Goal: Information Seeking & Learning: Learn about a topic

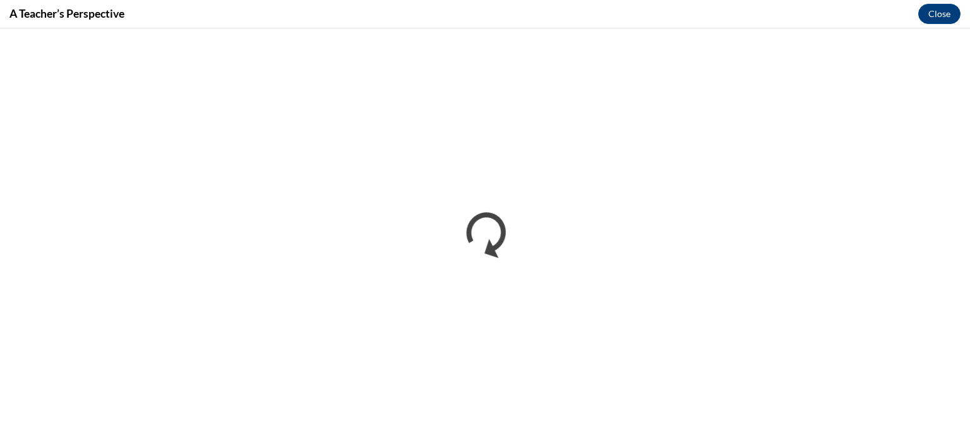
click at [315, 27] on div "A Teacher’s Perspective Close" at bounding box center [485, 14] width 970 height 28
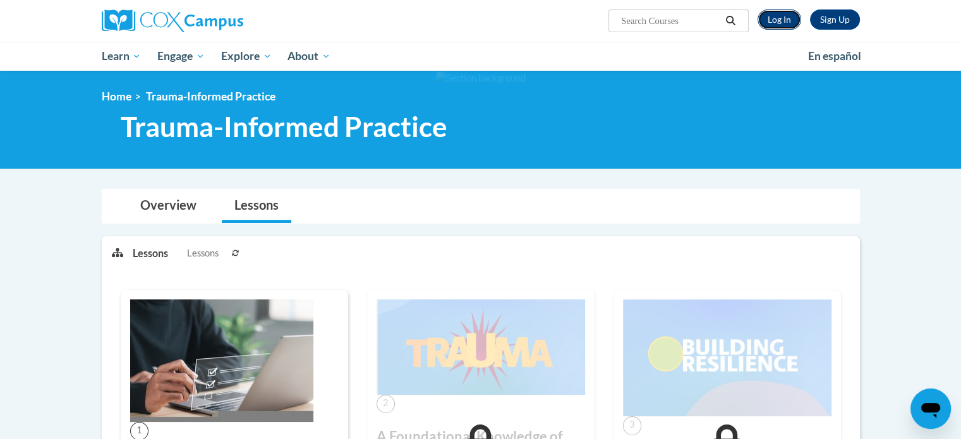
click at [779, 22] on link "Log In" at bounding box center [779, 19] width 44 height 20
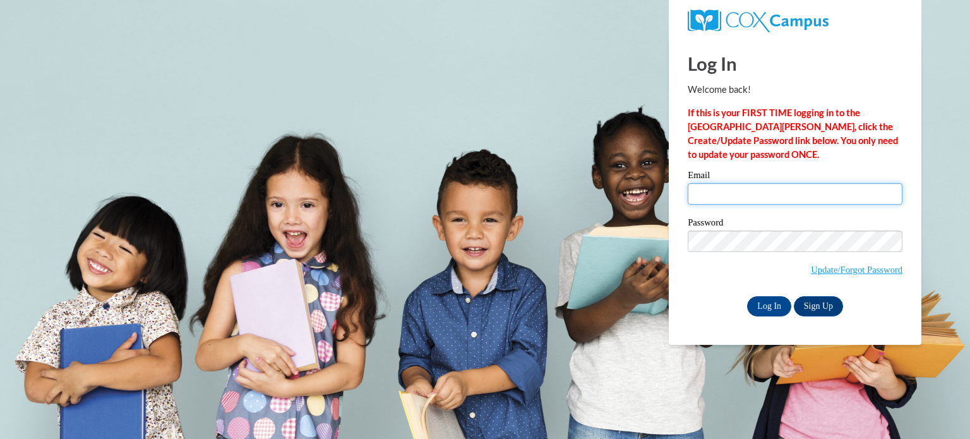
click at [738, 191] on input "Email" at bounding box center [795, 193] width 215 height 21
type input "lnsproles@mail.lipscomb.edu"
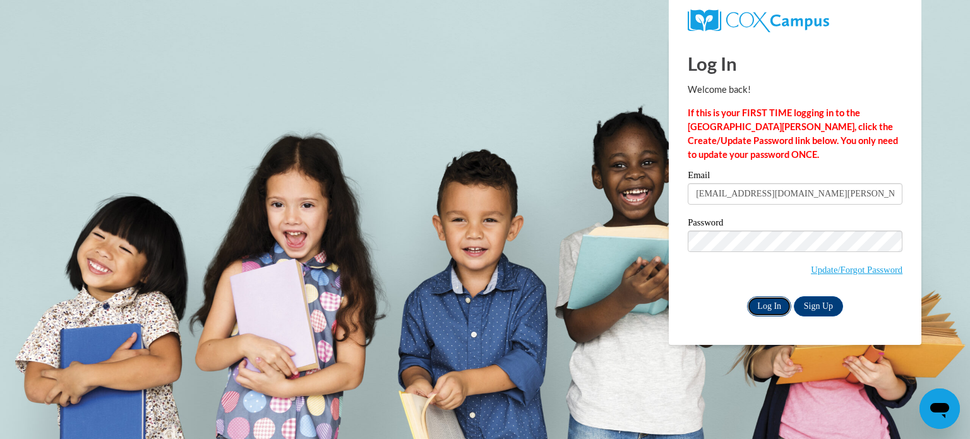
click at [770, 312] on input "Log In" at bounding box center [769, 306] width 44 height 20
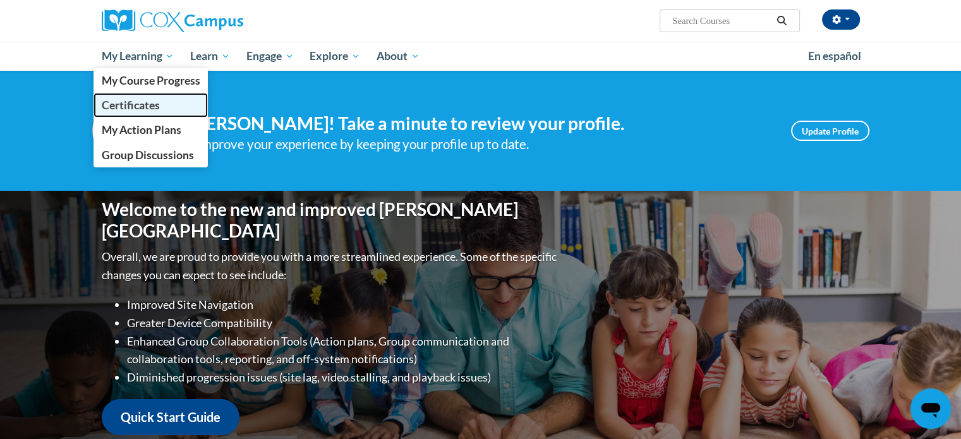
click at [148, 105] on span "Certificates" at bounding box center [130, 105] width 58 height 13
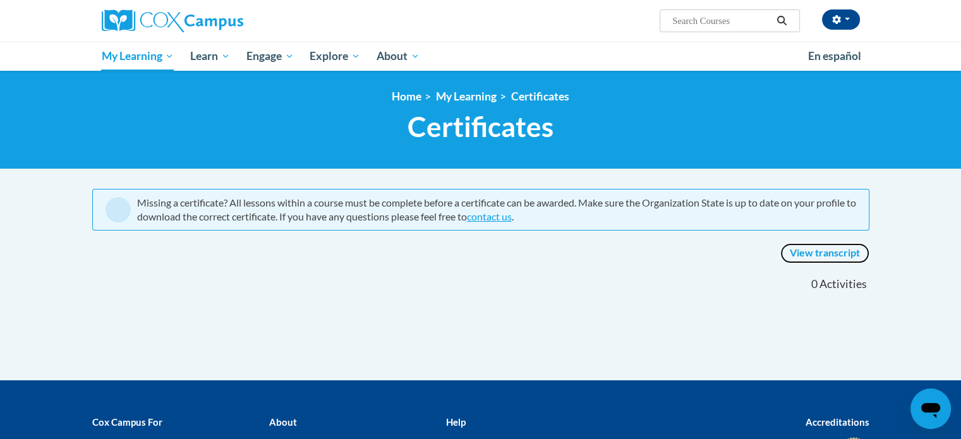
click at [817, 251] on link "View transcript" at bounding box center [824, 253] width 89 height 20
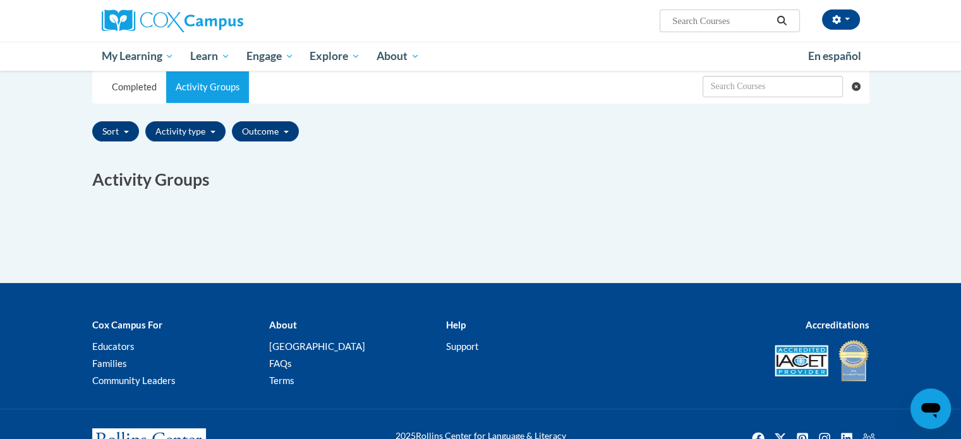
scroll to position [253, 0]
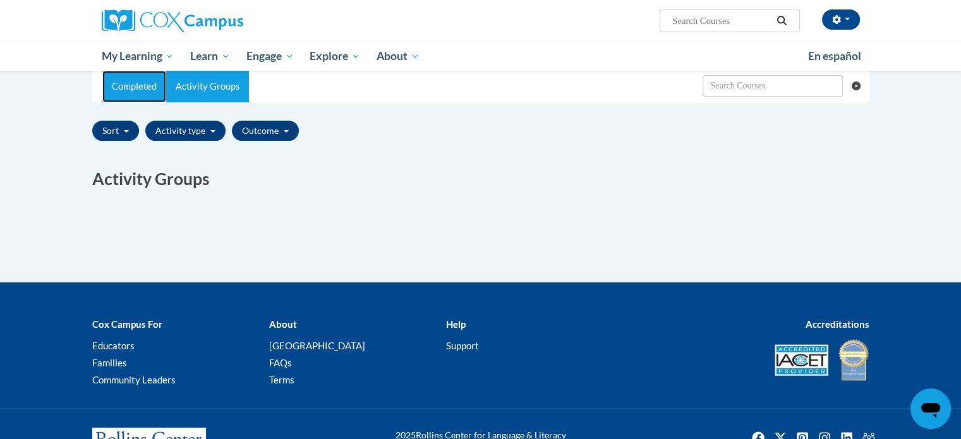
click at [124, 95] on link "Completed" at bounding box center [134, 87] width 64 height 32
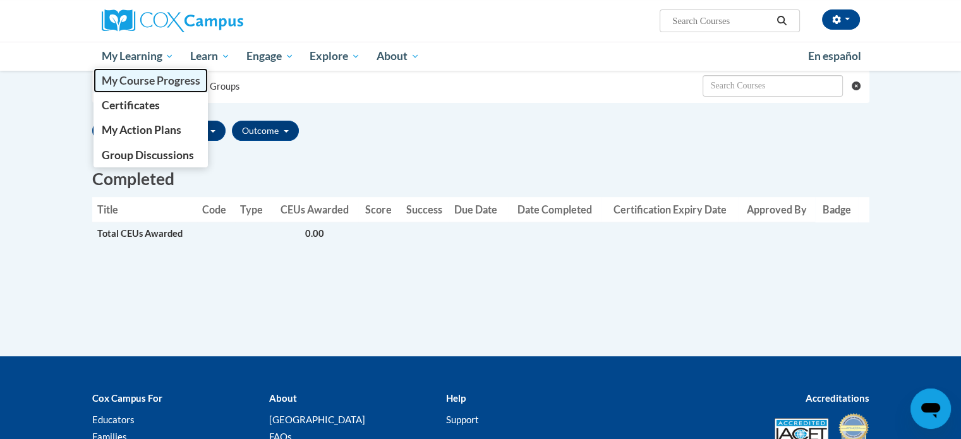
click at [116, 83] on span "My Course Progress" at bounding box center [150, 80] width 99 height 13
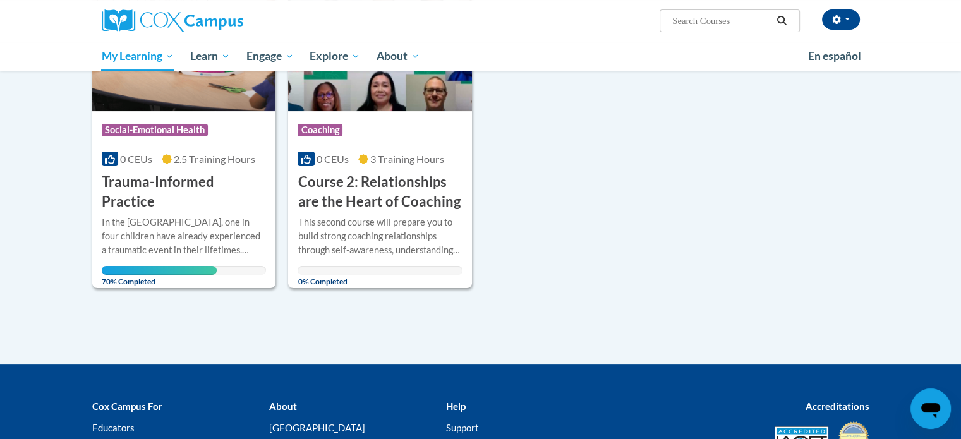
scroll to position [253, 0]
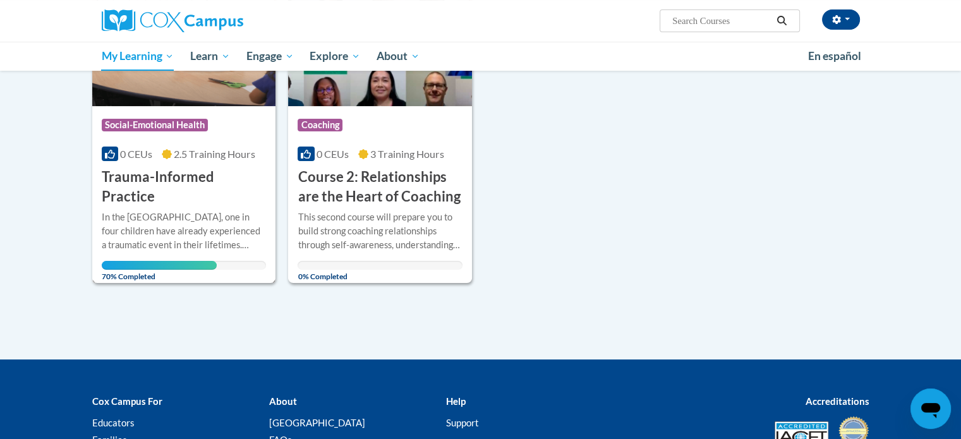
click at [167, 170] on h3 "Trauma-Informed Practice" at bounding box center [184, 186] width 165 height 39
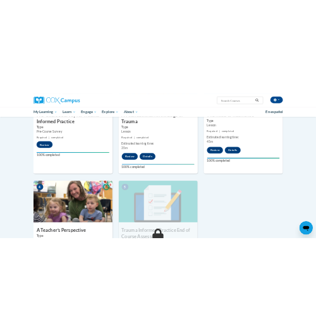
scroll to position [673, 0]
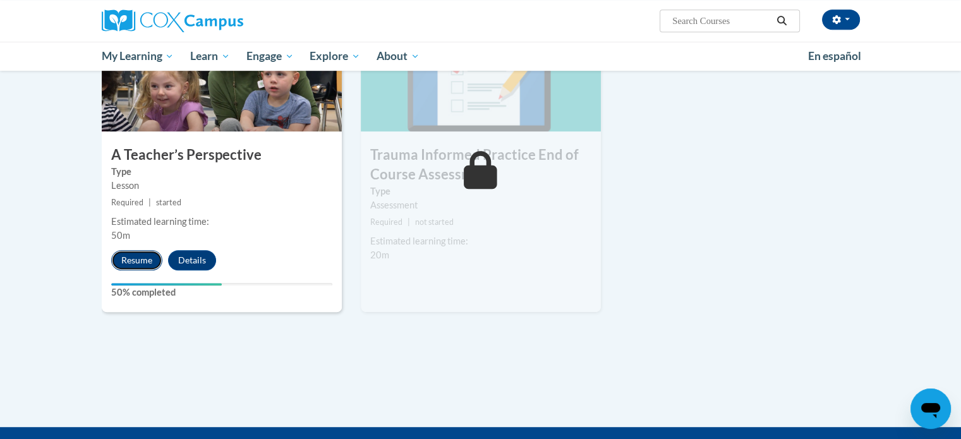
click at [145, 255] on button "Resume" at bounding box center [136, 260] width 51 height 20
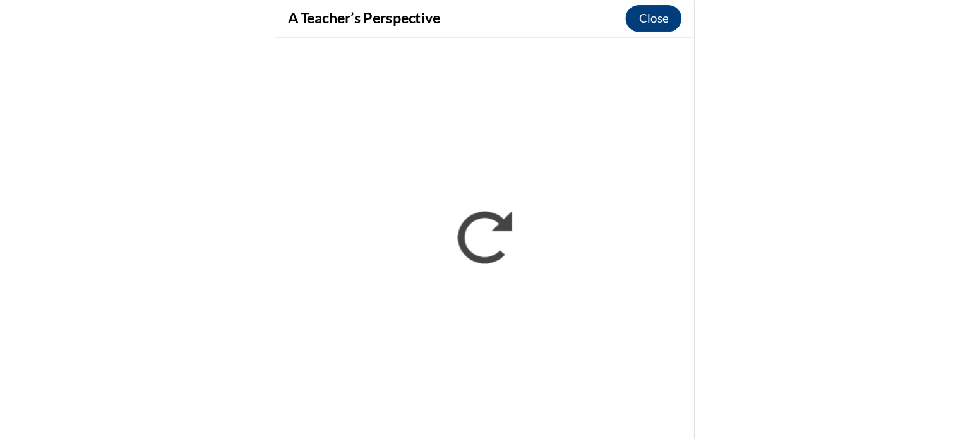
scroll to position [0, 0]
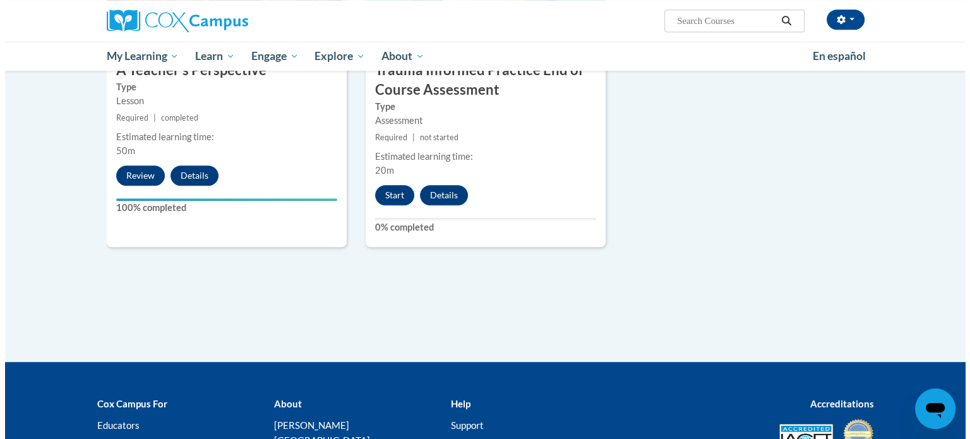
scroll to position [673, 0]
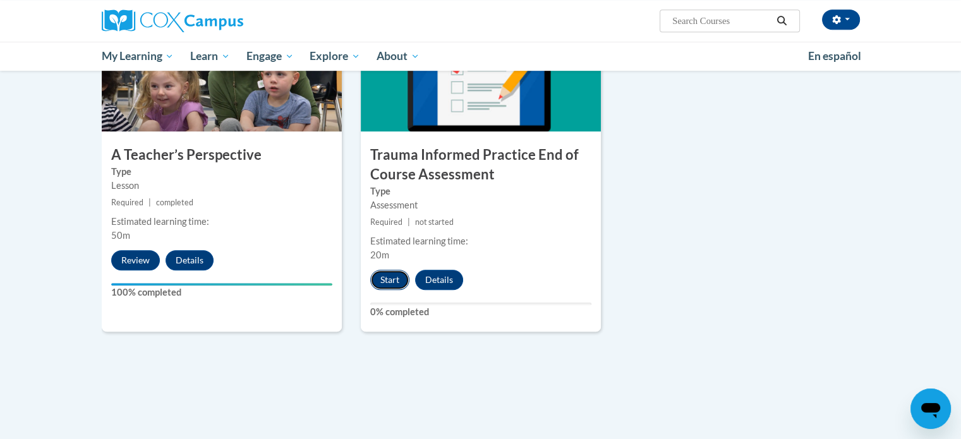
click at [384, 279] on button "Start" at bounding box center [389, 280] width 39 height 20
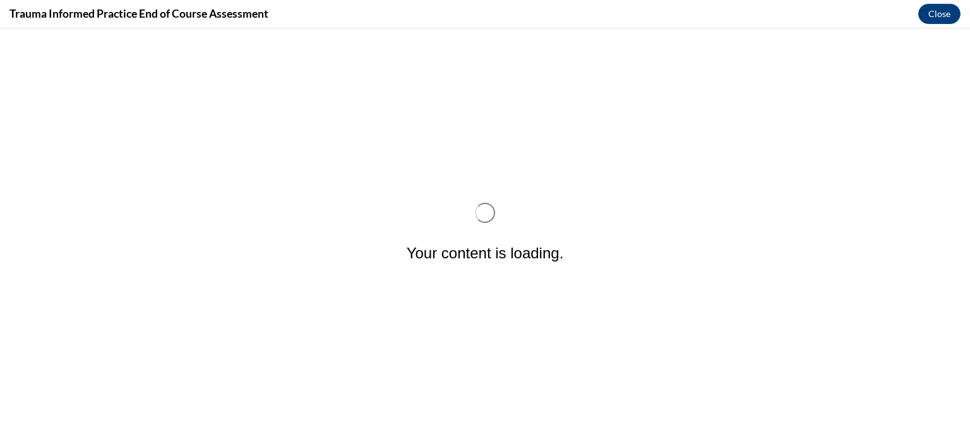
scroll to position [0, 0]
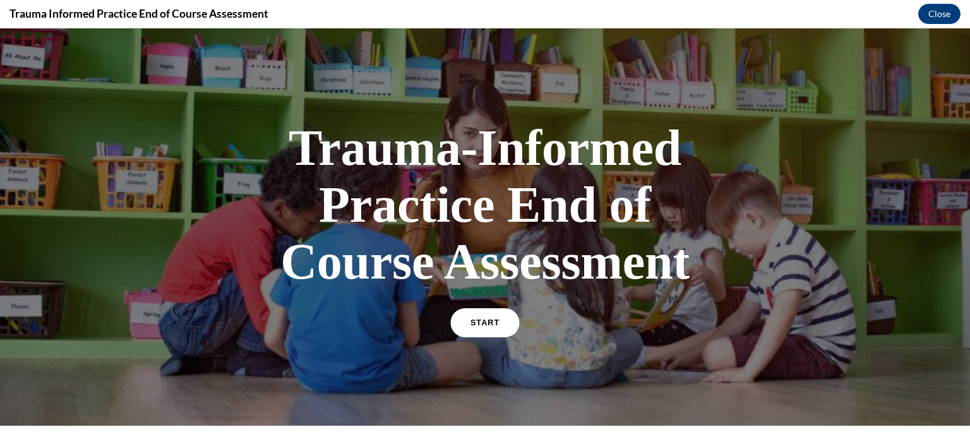
click at [467, 320] on link "START" at bounding box center [484, 322] width 69 height 29
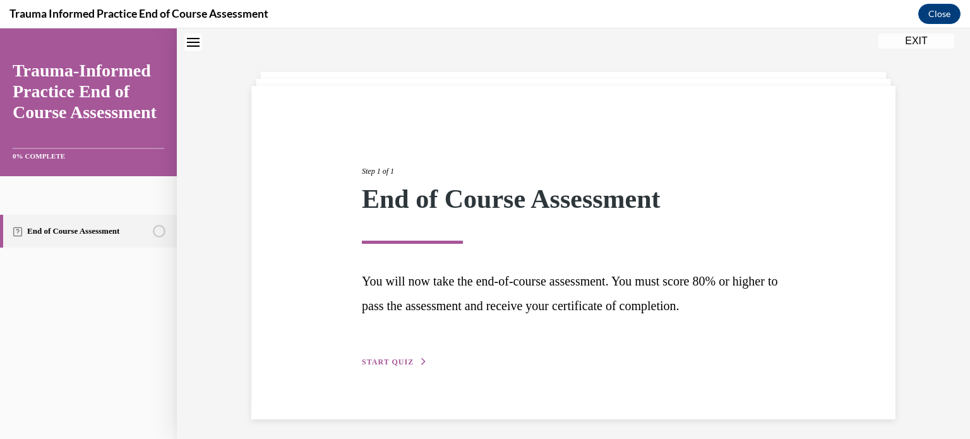
scroll to position [44, 0]
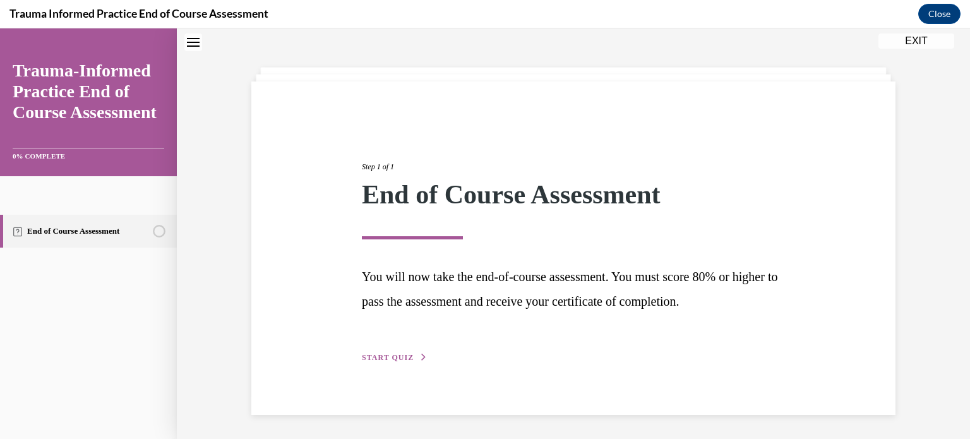
click at [406, 357] on span "START QUIZ" at bounding box center [388, 357] width 52 height 9
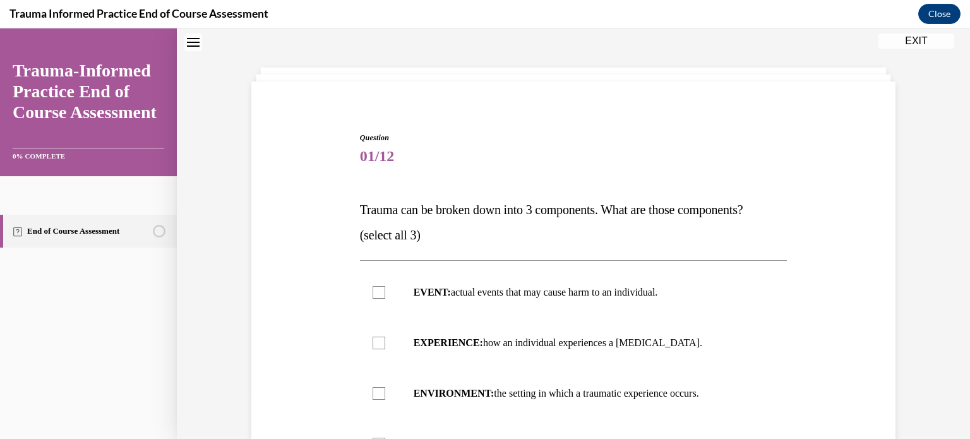
scroll to position [212, 0]
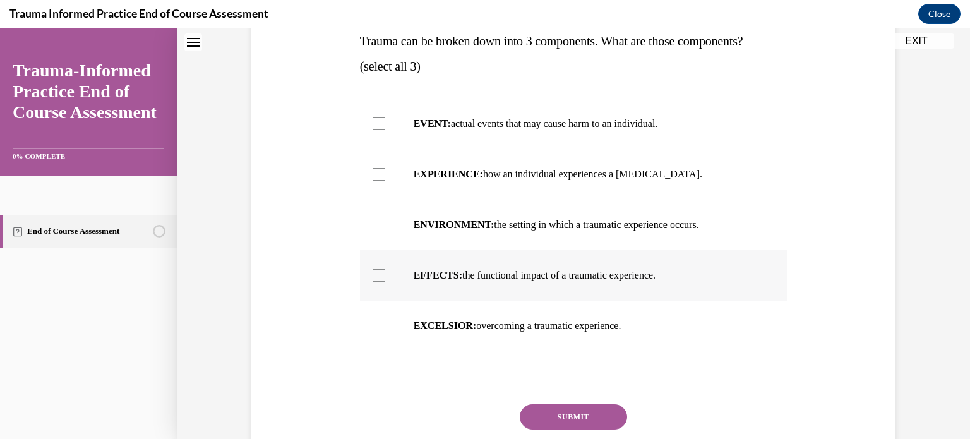
click at [374, 272] on div at bounding box center [379, 275] width 13 height 13
click at [374, 272] on input "EFFECTS: the functional impact of a traumatic experience." at bounding box center [379, 275] width 13 height 13
checkbox input "true"
click at [379, 119] on div at bounding box center [379, 123] width 13 height 13
click at [379, 119] on input "EVENT: actual events that may cause harm to an individual." at bounding box center [379, 123] width 13 height 13
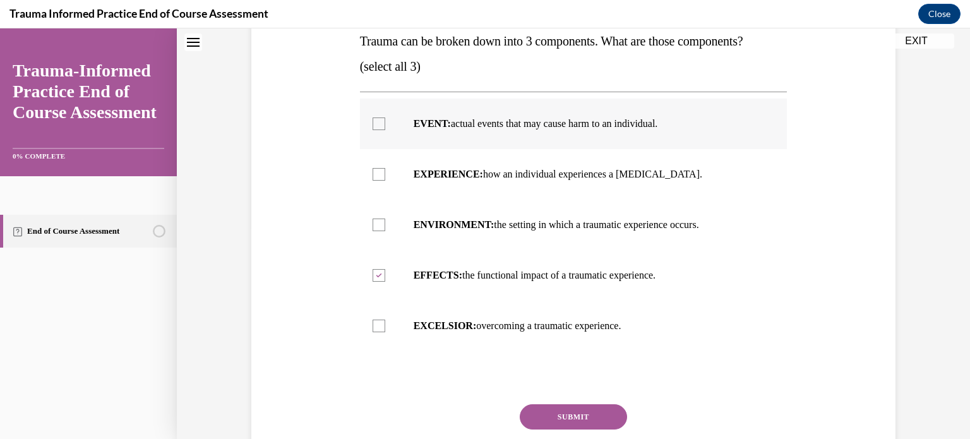
checkbox input "true"
click at [373, 323] on div at bounding box center [379, 326] width 13 height 13
click at [373, 323] on input "EXCELSIOR: overcoming a traumatic experience." at bounding box center [379, 326] width 13 height 13
click at [376, 324] on icon at bounding box center [379, 326] width 6 height 4
click at [373, 323] on input "EXCELSIOR: overcoming a traumatic experience." at bounding box center [379, 326] width 13 height 13
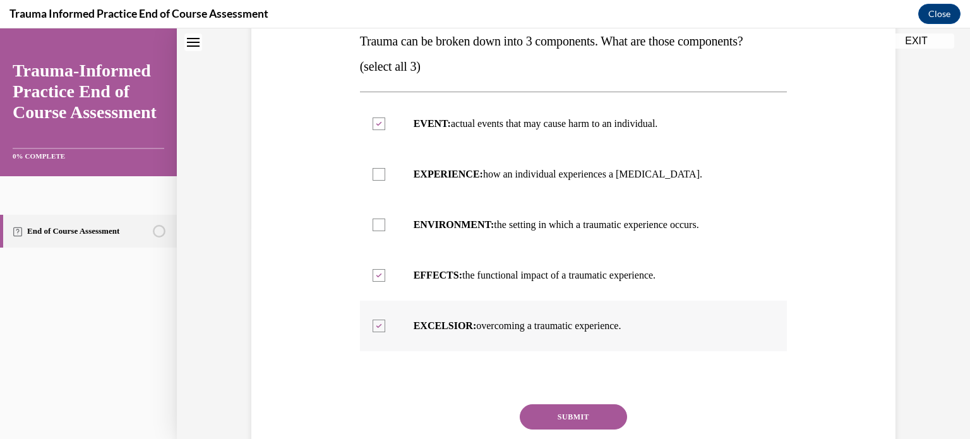
checkbox input "false"
click at [374, 174] on div at bounding box center [379, 174] width 13 height 13
click at [374, 174] on input "EXPERIENCE: how an individual experiences a stressor." at bounding box center [379, 174] width 13 height 13
checkbox input "true"
click at [566, 405] on button "SUBMIT" at bounding box center [573, 416] width 107 height 25
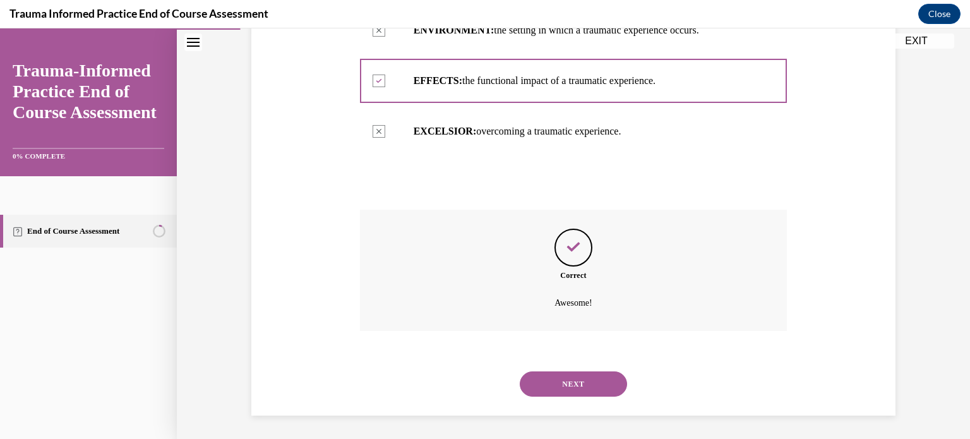
scroll to position [408, 0]
click at [568, 393] on button "NEXT" at bounding box center [573, 382] width 107 height 25
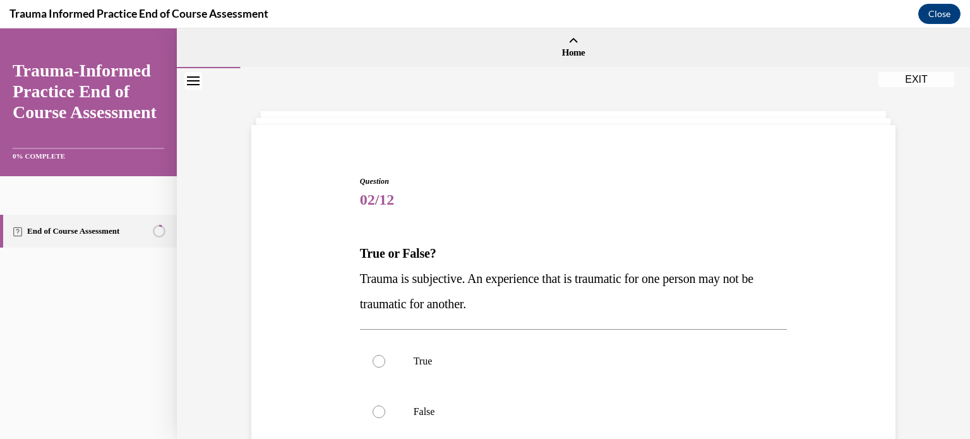
scroll to position [84, 0]
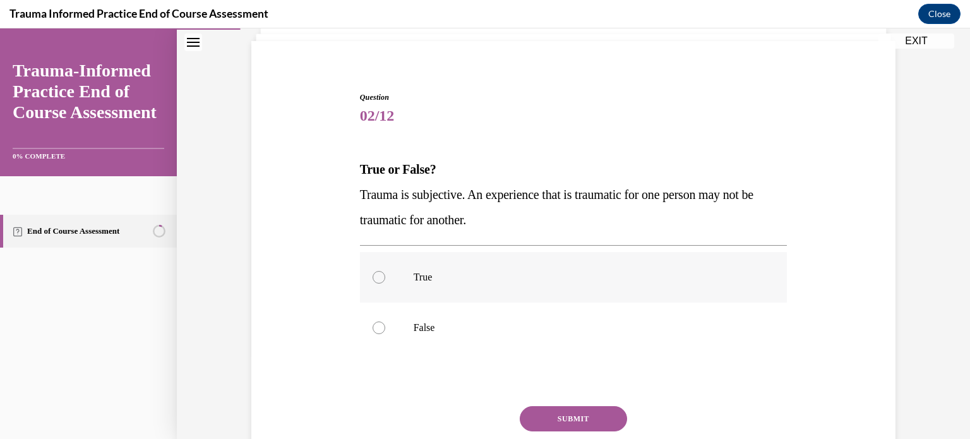
click at [373, 275] on div at bounding box center [379, 277] width 13 height 13
click at [373, 275] on input "True" at bounding box center [379, 277] width 13 height 13
radio input "true"
click at [536, 414] on button "SUBMIT" at bounding box center [573, 418] width 107 height 25
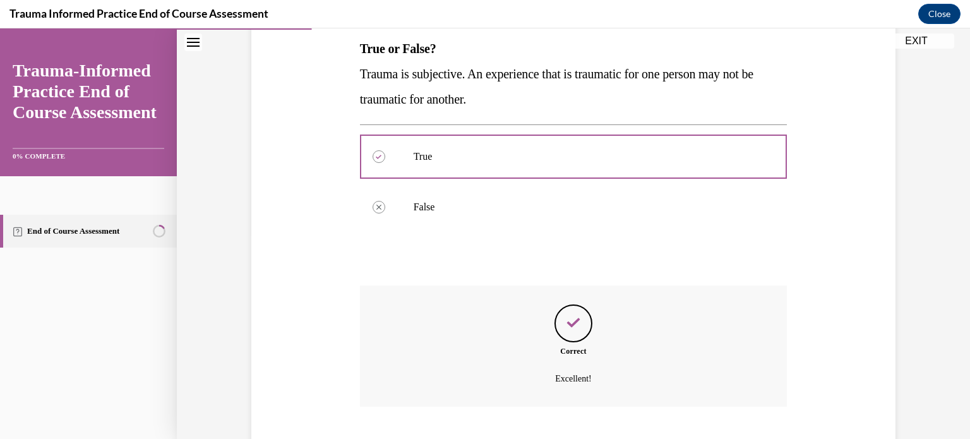
scroll to position [282, 0]
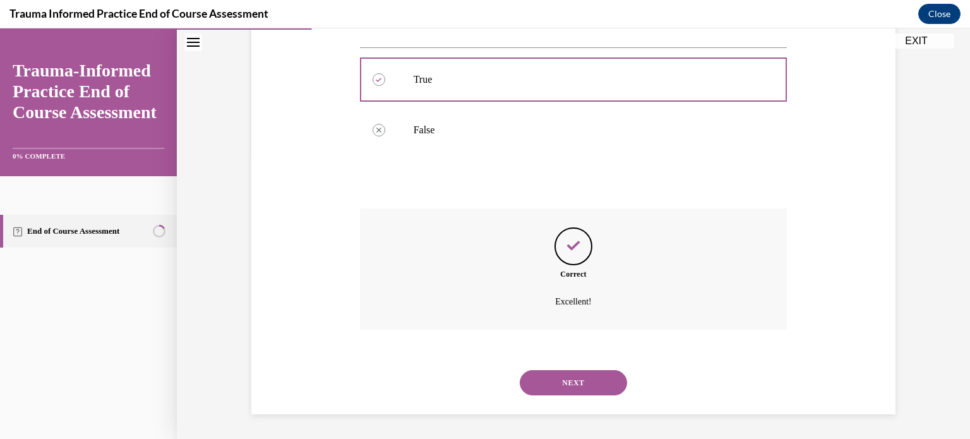
click at [561, 386] on button "NEXT" at bounding box center [573, 382] width 107 height 25
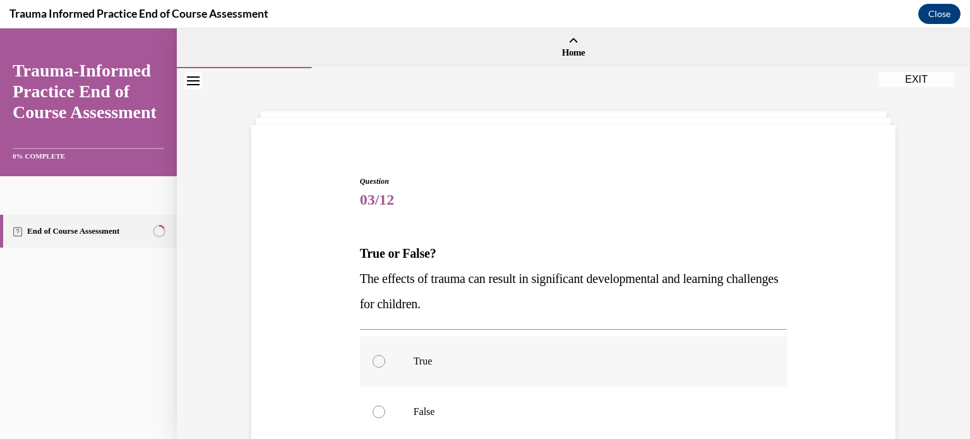
click at [380, 361] on div at bounding box center [379, 361] width 13 height 13
click at [380, 361] on input "True" at bounding box center [379, 361] width 13 height 13
radio input "true"
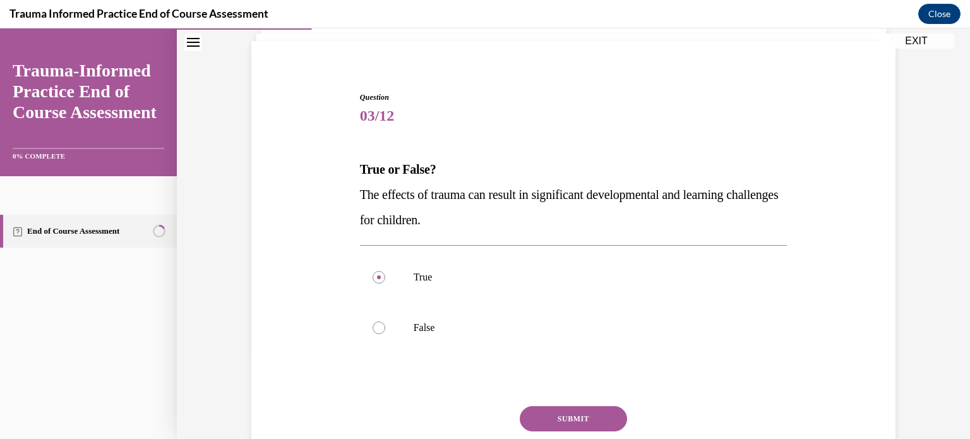
click at [541, 413] on button "SUBMIT" at bounding box center [573, 418] width 107 height 25
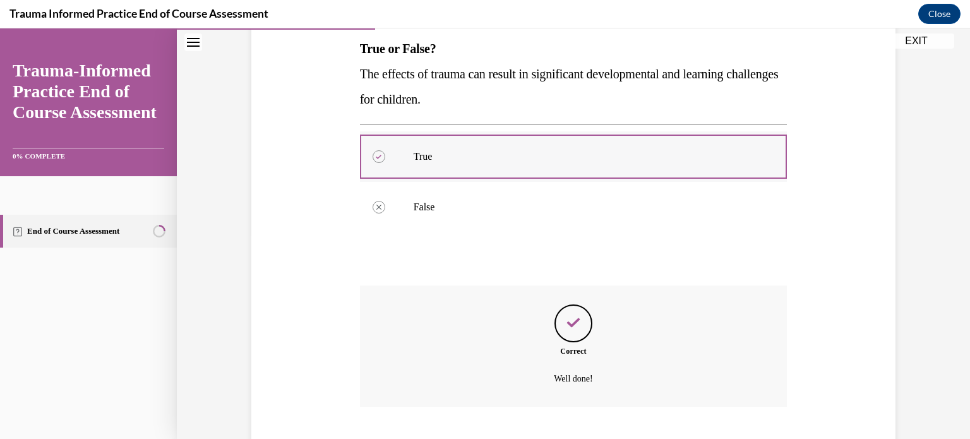
scroll to position [282, 0]
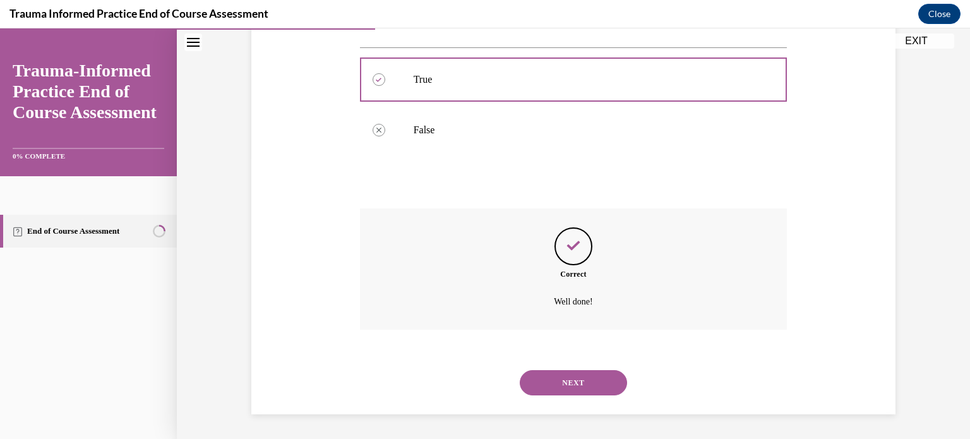
click at [589, 380] on button "NEXT" at bounding box center [573, 382] width 107 height 25
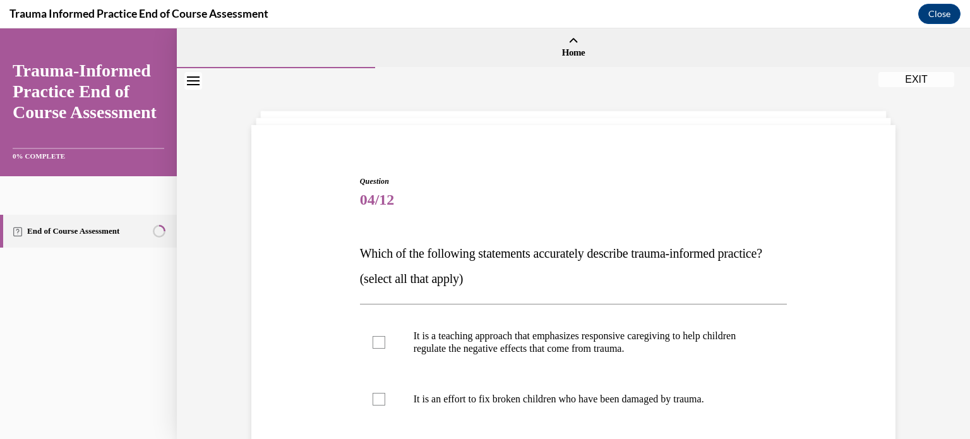
scroll to position [168, 0]
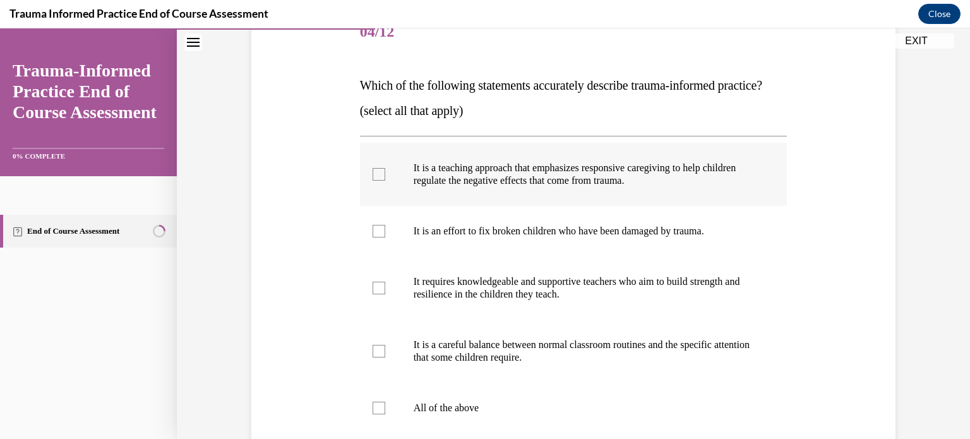
click at [373, 181] on div at bounding box center [379, 174] width 13 height 13
click at [373, 181] on input "It is a teaching approach that emphasizes responsive caregiving to help childre…" at bounding box center [379, 174] width 13 height 13
checkbox input "true"
click at [373, 294] on div at bounding box center [379, 288] width 13 height 13
click at [373, 294] on input "It requires knowledgeable and supportive teachers who aim to build strength and…" at bounding box center [379, 288] width 13 height 13
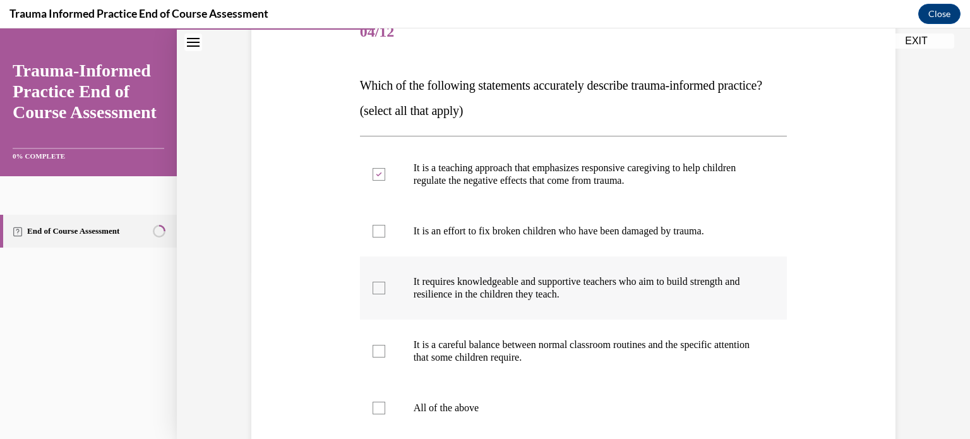
checkbox input "true"
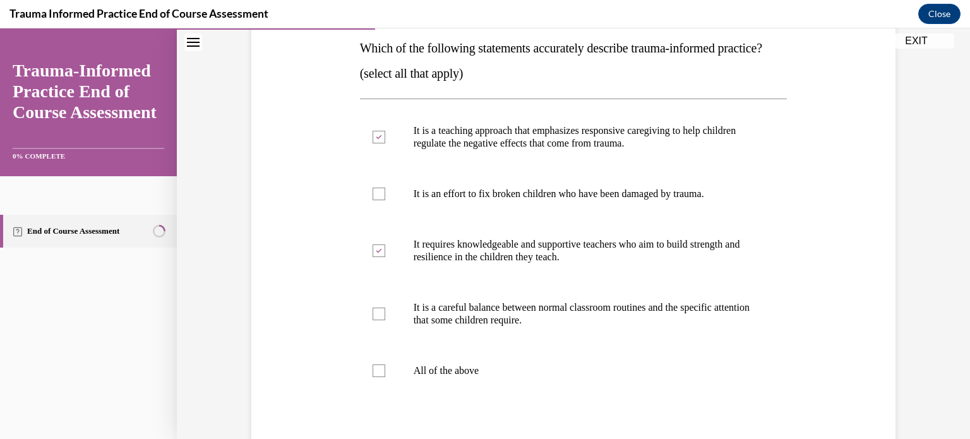
scroll to position [253, 0]
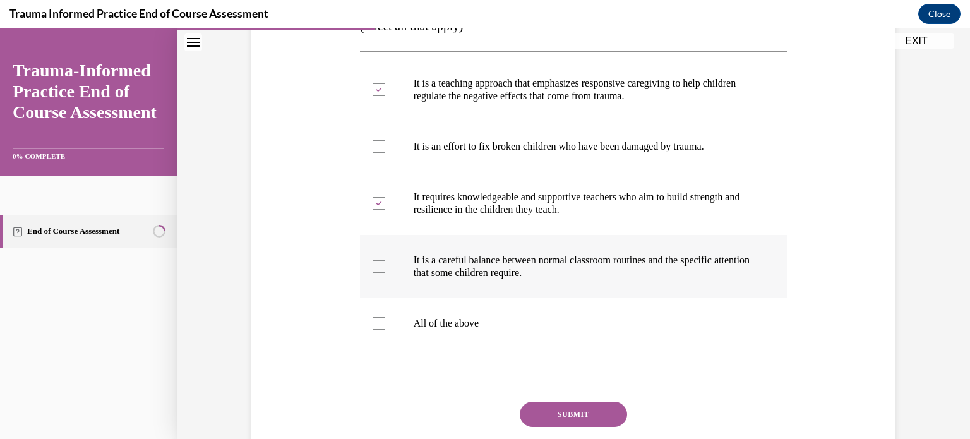
click at [379, 273] on div at bounding box center [379, 266] width 13 height 13
click at [379, 273] on input "It is a careful balance between normal classroom routines and the specific atte…" at bounding box center [379, 266] width 13 height 13
checkbox input "true"
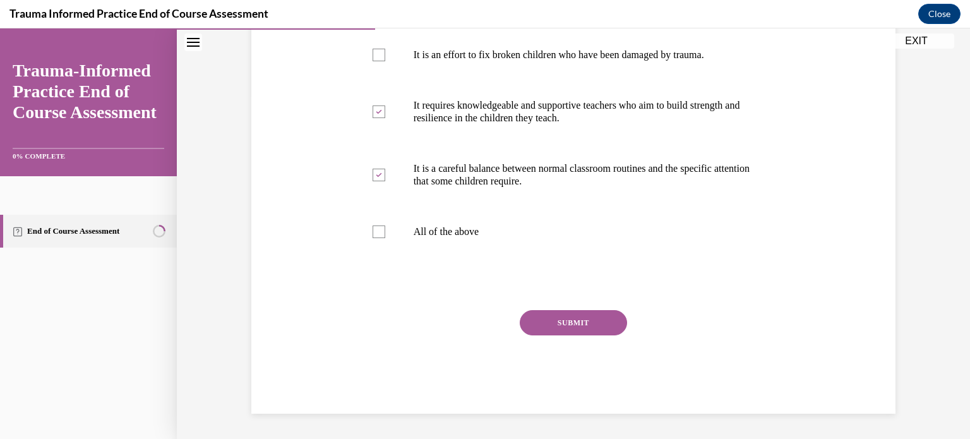
click at [592, 331] on button "SUBMIT" at bounding box center [573, 322] width 107 height 25
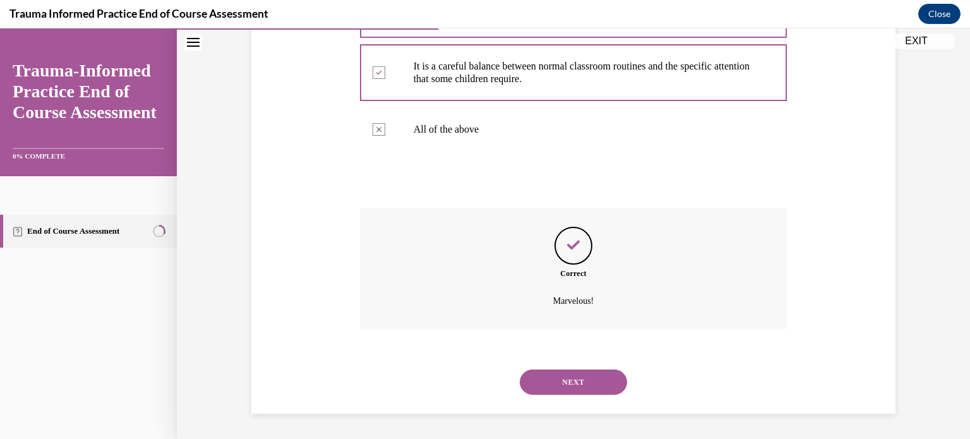
scroll to position [471, 0]
click at [590, 371] on button "NEXT" at bounding box center [573, 381] width 107 height 25
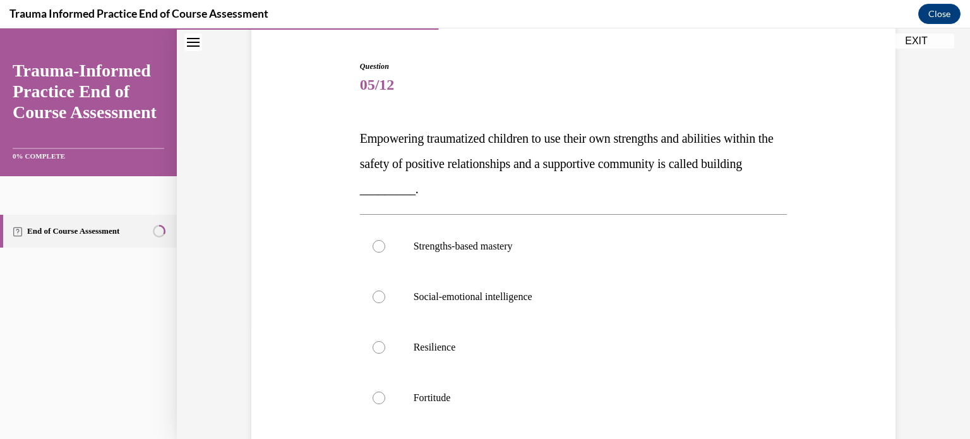
scroll to position [168, 0]
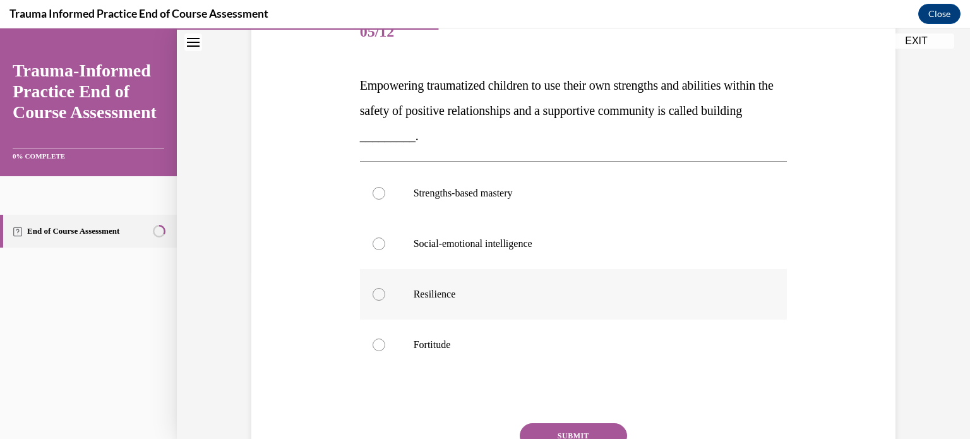
click at [376, 295] on div at bounding box center [379, 294] width 13 height 13
click at [376, 295] on input "Resilience" at bounding box center [379, 294] width 13 height 13
radio input "true"
click at [527, 424] on button "SUBMIT" at bounding box center [573, 435] width 107 height 25
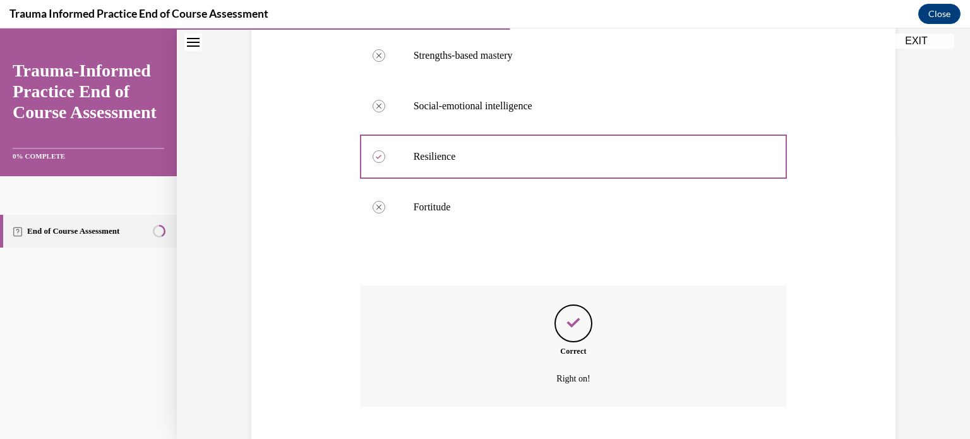
scroll to position [383, 0]
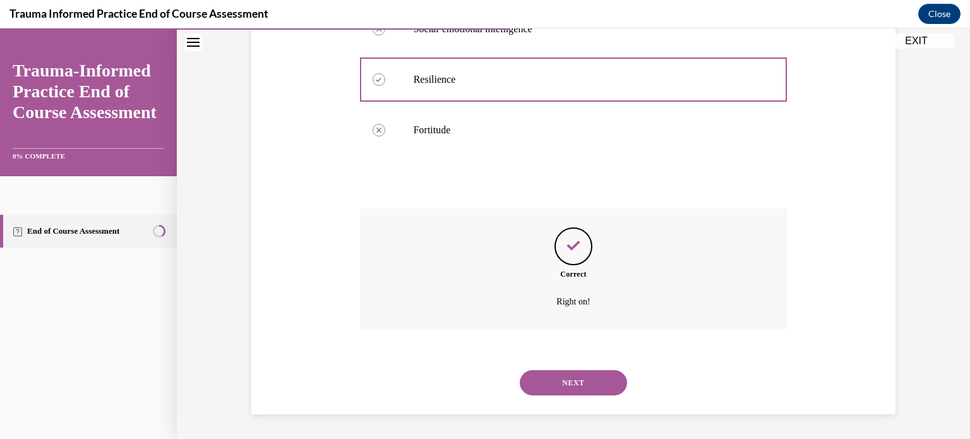
click at [569, 398] on div "NEXT" at bounding box center [574, 382] width 428 height 51
click at [573, 388] on button "NEXT" at bounding box center [573, 382] width 107 height 25
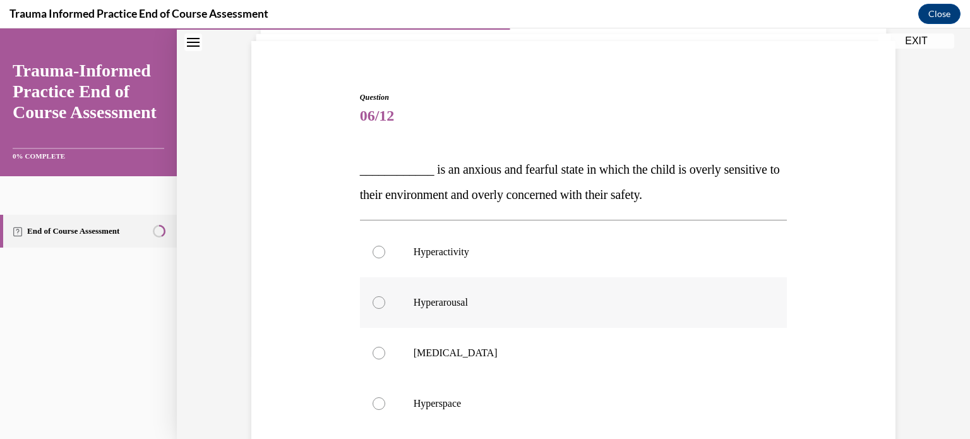
scroll to position [168, 0]
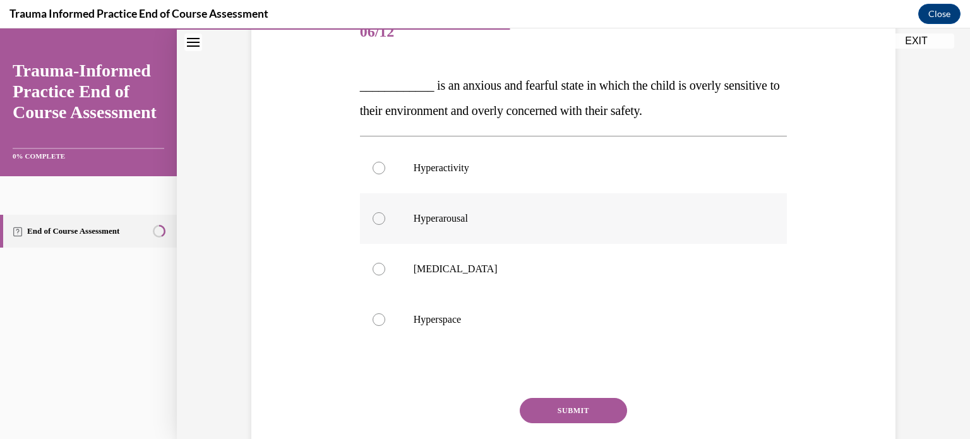
click at [378, 217] on div at bounding box center [379, 218] width 13 height 13
click at [378, 217] on input "Hyperarousal" at bounding box center [379, 218] width 13 height 13
radio input "true"
click at [595, 423] on div "SUBMIT" at bounding box center [574, 429] width 428 height 63
click at [595, 409] on button "SUBMIT" at bounding box center [573, 410] width 107 height 25
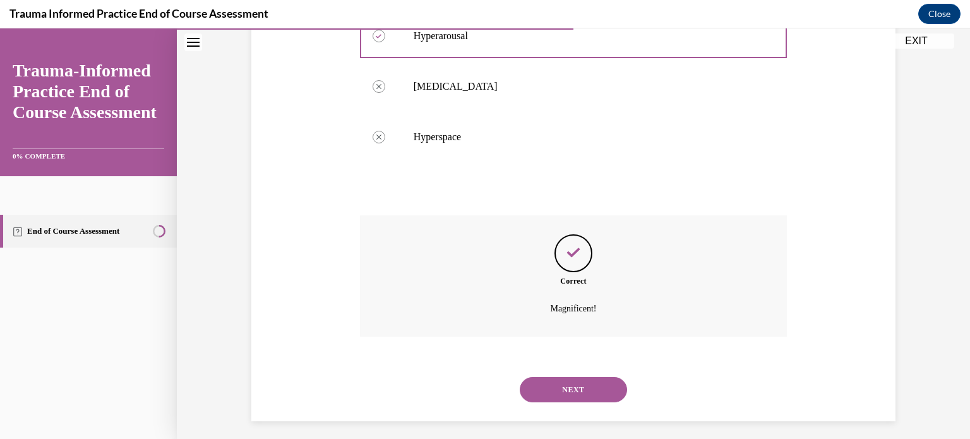
scroll to position [357, 0]
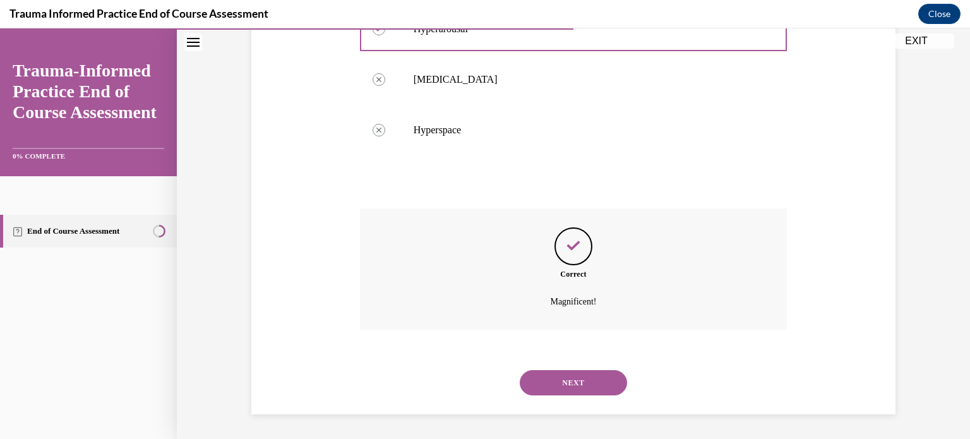
click at [591, 381] on button "NEXT" at bounding box center [573, 382] width 107 height 25
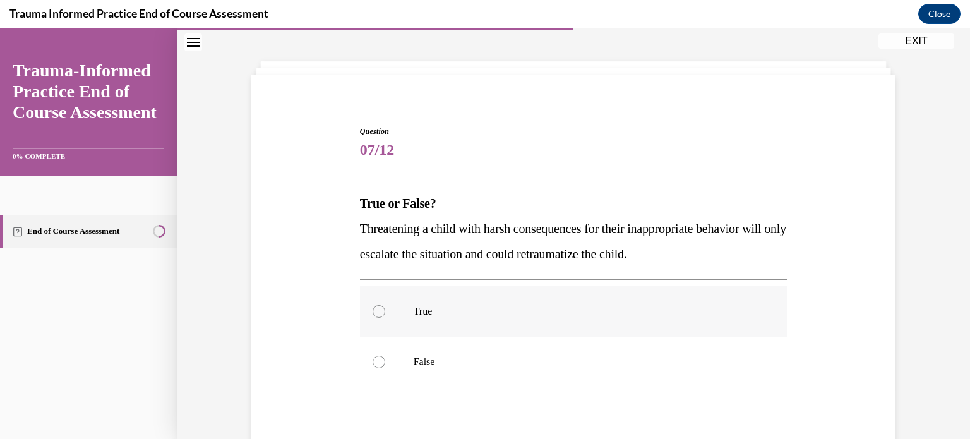
scroll to position [84, 0]
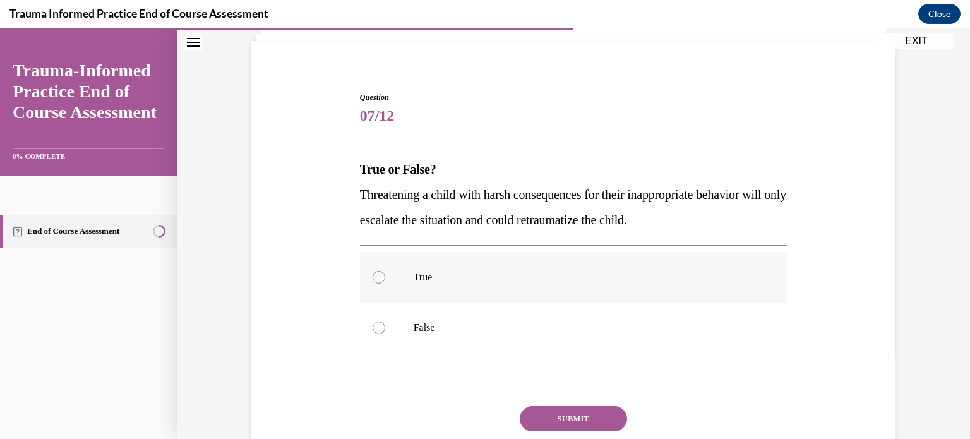
click at [373, 272] on div at bounding box center [379, 277] width 13 height 13
click at [373, 272] on input "True" at bounding box center [379, 277] width 13 height 13
radio input "true"
click at [563, 407] on button "SUBMIT" at bounding box center [573, 418] width 107 height 25
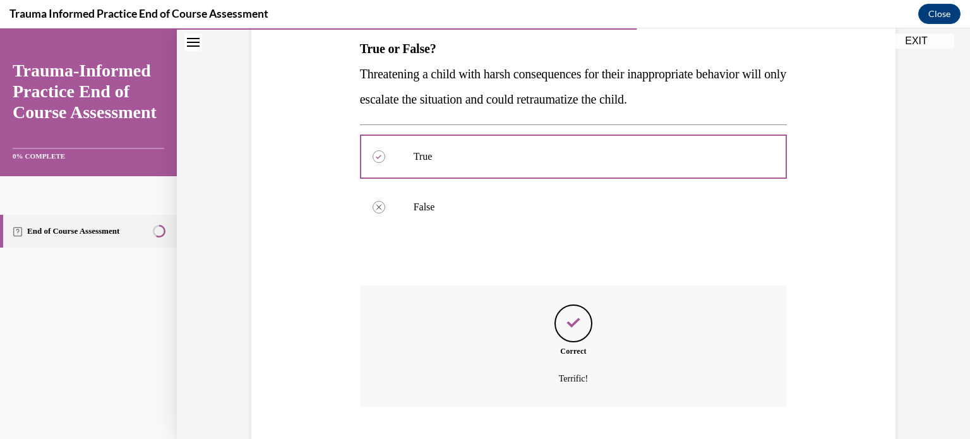
scroll to position [282, 0]
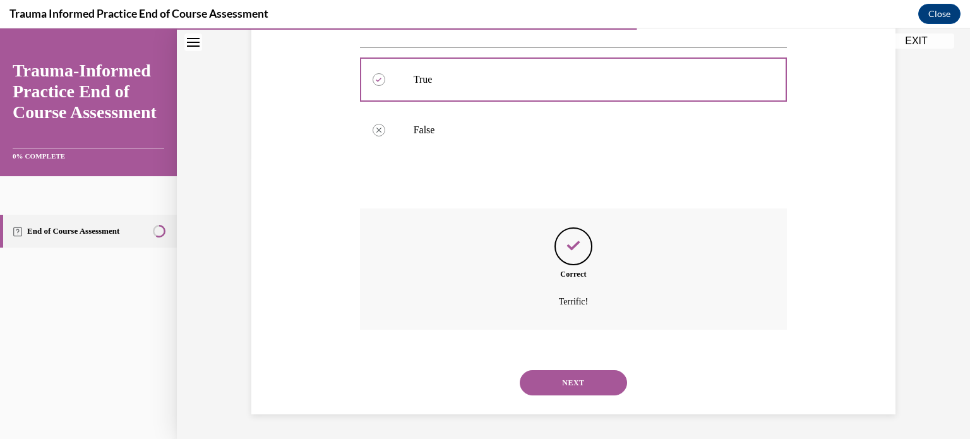
click at [556, 385] on button "NEXT" at bounding box center [573, 382] width 107 height 25
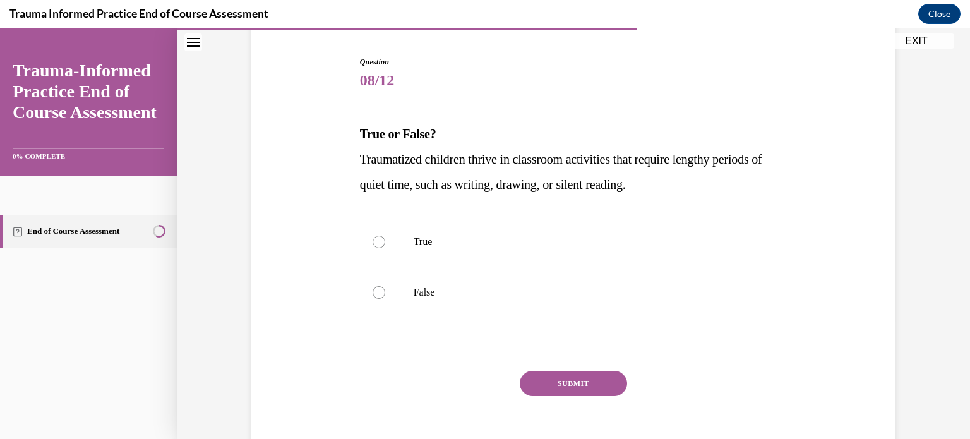
scroll to position [168, 0]
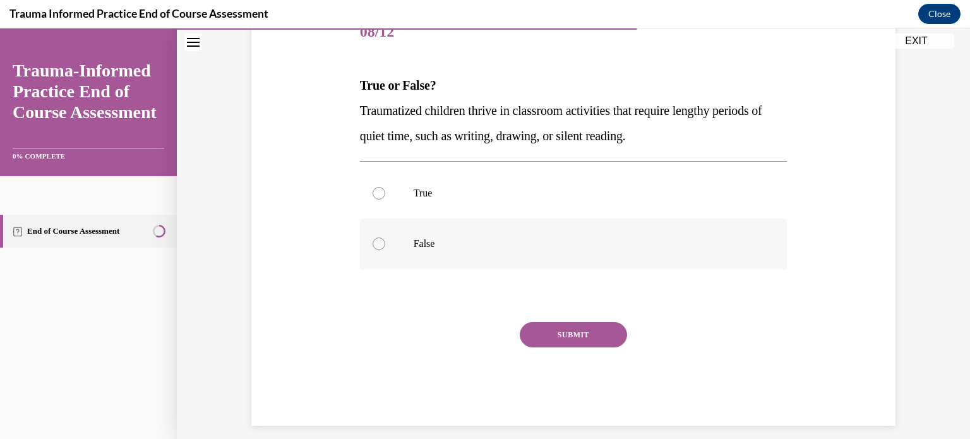
click at [374, 241] on div at bounding box center [379, 243] width 13 height 13
click at [374, 241] on input "False" at bounding box center [379, 243] width 13 height 13
radio input "true"
click at [529, 328] on button "SUBMIT" at bounding box center [573, 334] width 107 height 25
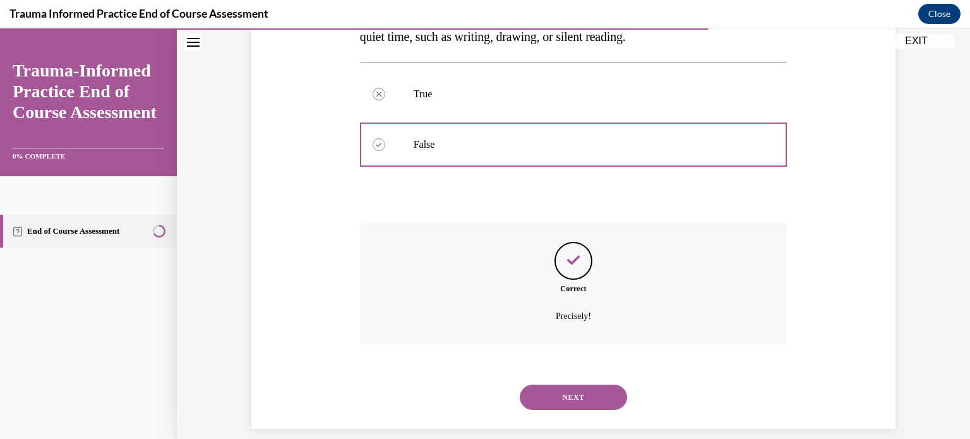
scroll to position [282, 0]
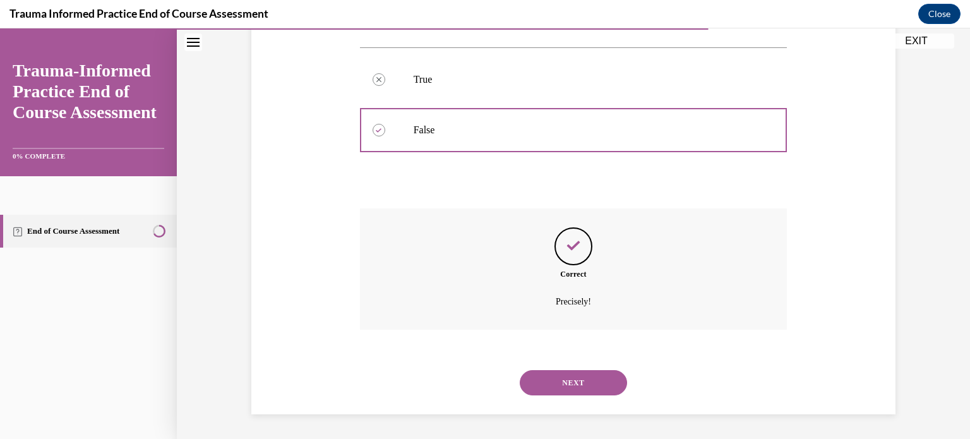
click at [556, 374] on button "NEXT" at bounding box center [573, 382] width 107 height 25
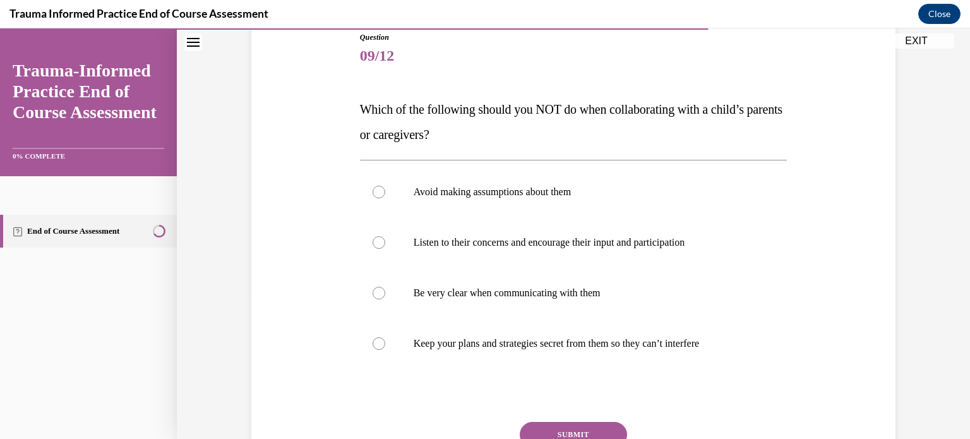
scroll to position [168, 0]
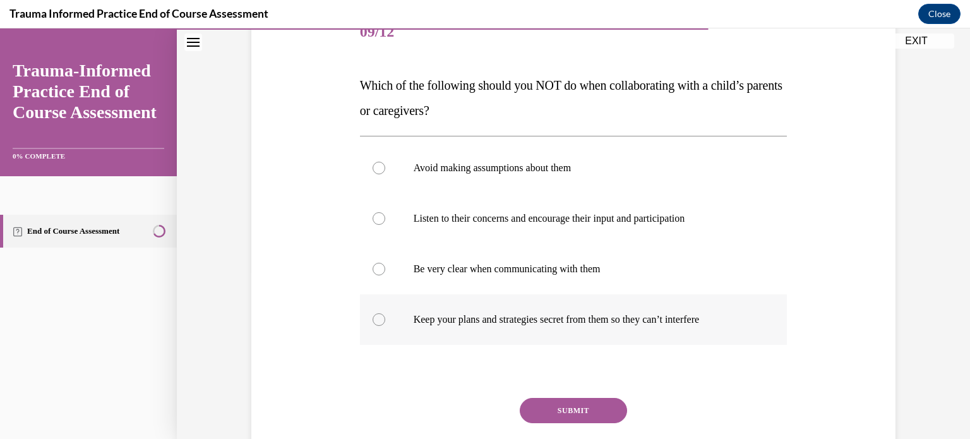
click at [390, 318] on label "Keep your plans and strategies secret from them so they can’t interfere" at bounding box center [574, 319] width 428 height 51
click at [385, 318] on input "Keep your plans and strategies secret from them so they can’t interfere" at bounding box center [379, 319] width 13 height 13
radio input "true"
drag, startPoint x: 545, startPoint y: 404, endPoint x: 556, endPoint y: 391, distance: 16.6
click at [546, 404] on button "SUBMIT" at bounding box center [573, 410] width 107 height 25
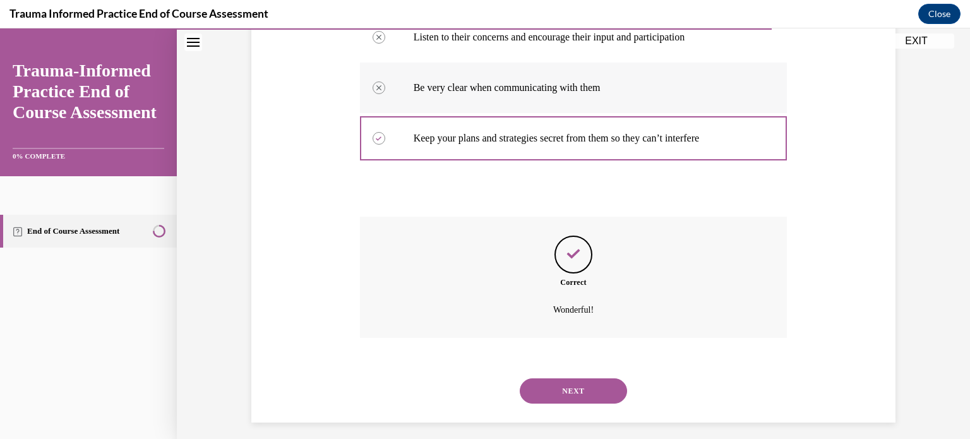
scroll to position [357, 0]
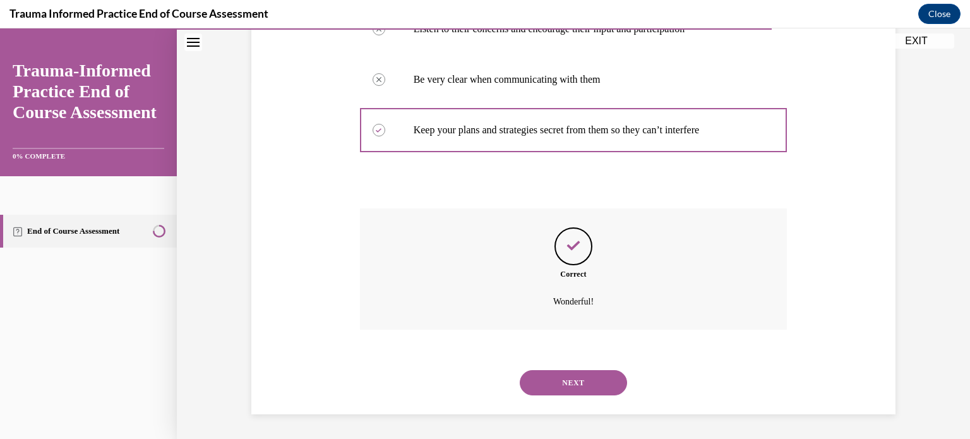
click at [539, 393] on button "NEXT" at bounding box center [573, 382] width 107 height 25
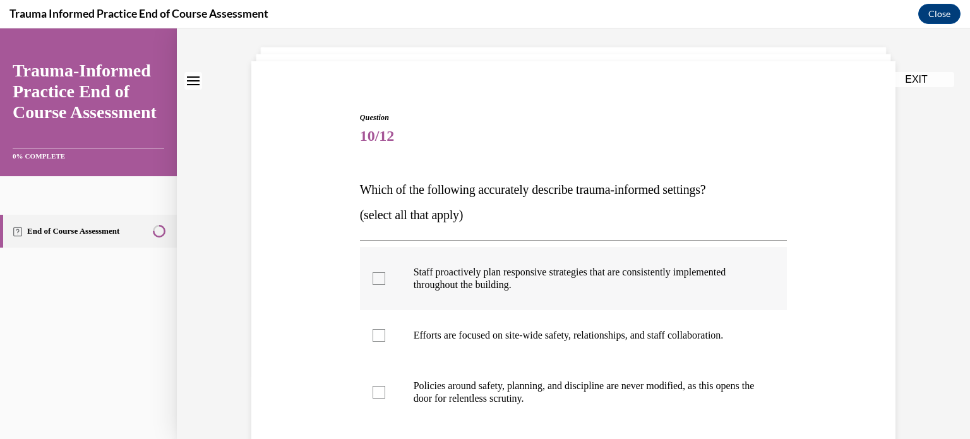
scroll to position [84, 0]
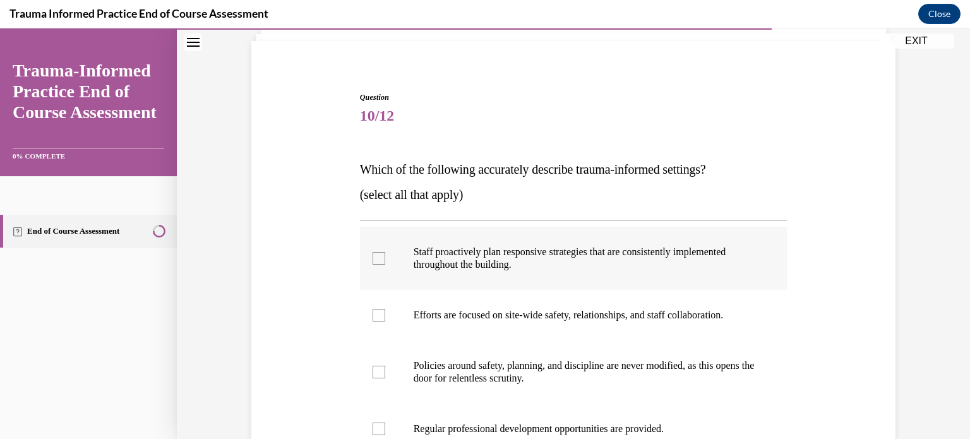
click at [373, 254] on div at bounding box center [379, 258] width 13 height 13
click at [373, 254] on input "Staff proactively plan responsive strategies that are consistently implemented …" at bounding box center [379, 258] width 13 height 13
checkbox input "true"
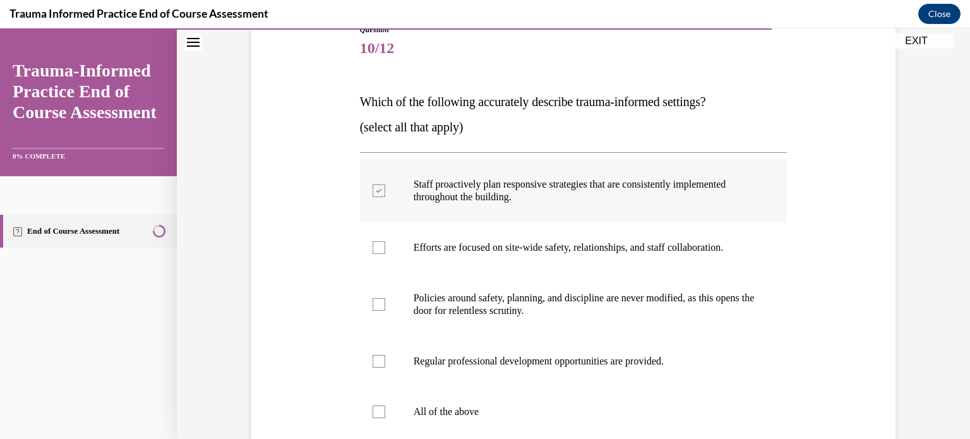
scroll to position [253, 0]
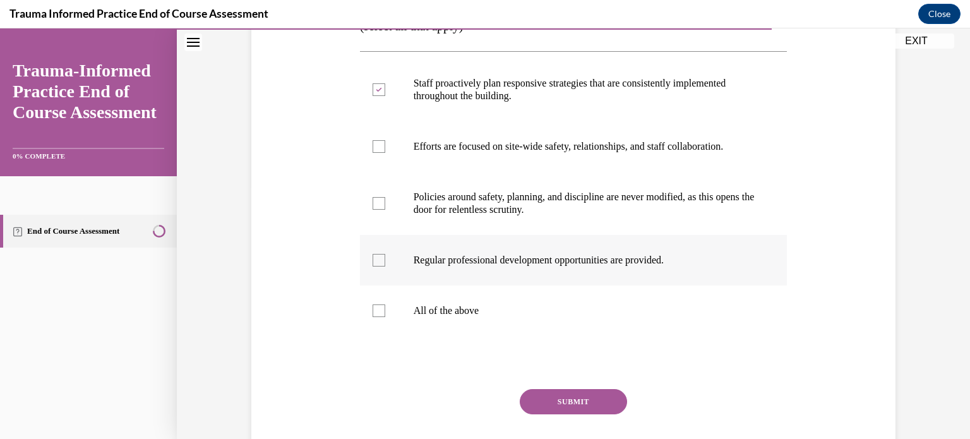
click at [373, 257] on div at bounding box center [379, 260] width 13 height 13
click at [373, 257] on input "Regular professional development opportunities are provided." at bounding box center [379, 260] width 13 height 13
checkbox input "true"
click at [379, 151] on div at bounding box center [379, 146] width 13 height 13
click at [379, 151] on input "Efforts are focused on site-wide safety, relationships, and staff collaboration." at bounding box center [379, 146] width 13 height 13
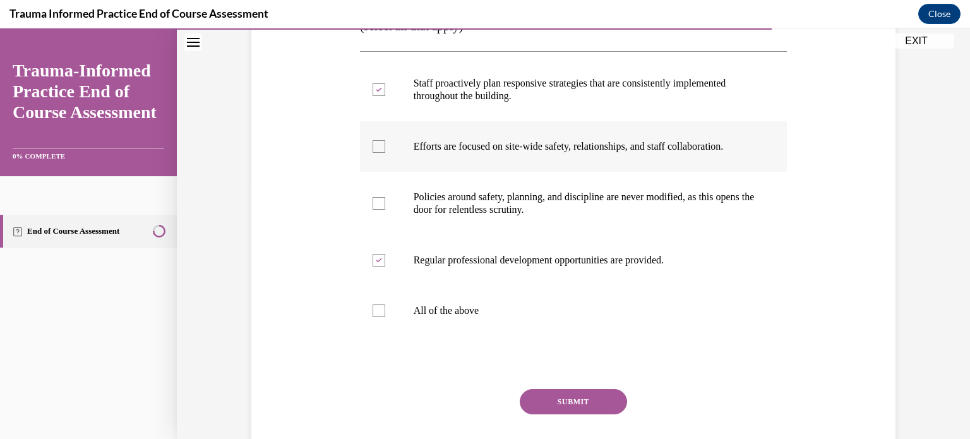
checkbox input "true"
click at [561, 394] on button "SUBMIT" at bounding box center [573, 401] width 107 height 25
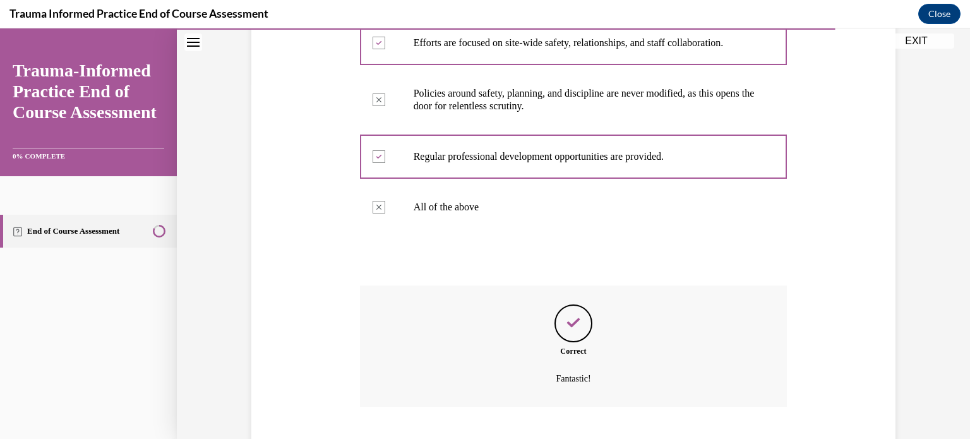
scroll to position [433, 0]
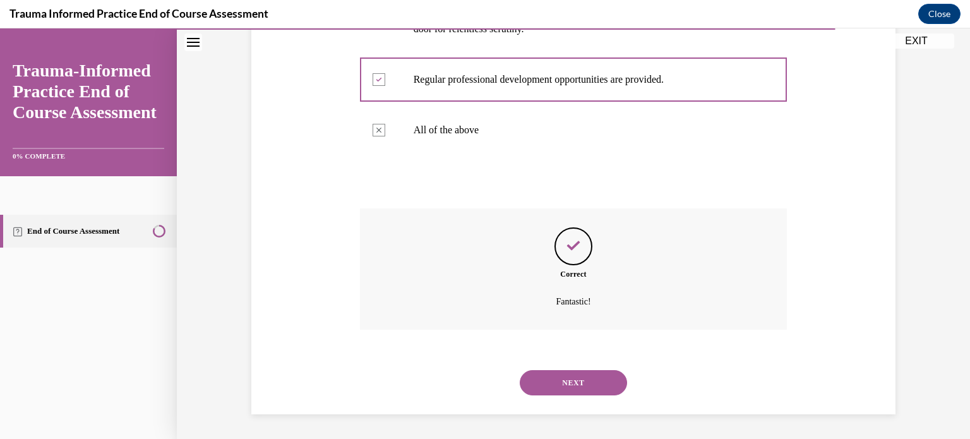
drag, startPoint x: 561, startPoint y: 391, endPoint x: 563, endPoint y: 381, distance: 10.3
click at [561, 388] on button "NEXT" at bounding box center [573, 382] width 107 height 25
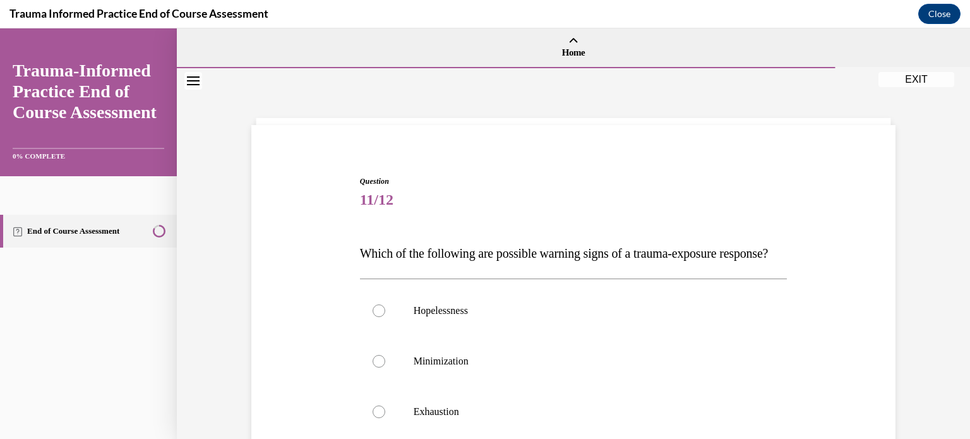
scroll to position [84, 0]
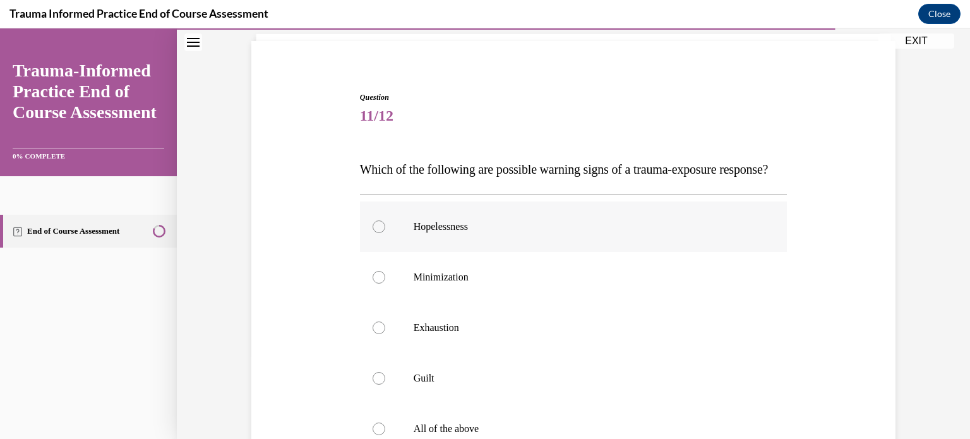
click at [382, 252] on label "Hopelessness" at bounding box center [574, 226] width 428 height 51
click at [382, 233] on input "Hopelessness" at bounding box center [379, 226] width 13 height 13
radio input "true"
click at [373, 284] on div at bounding box center [379, 277] width 13 height 13
click at [373, 284] on input "Minimization" at bounding box center [379, 277] width 13 height 13
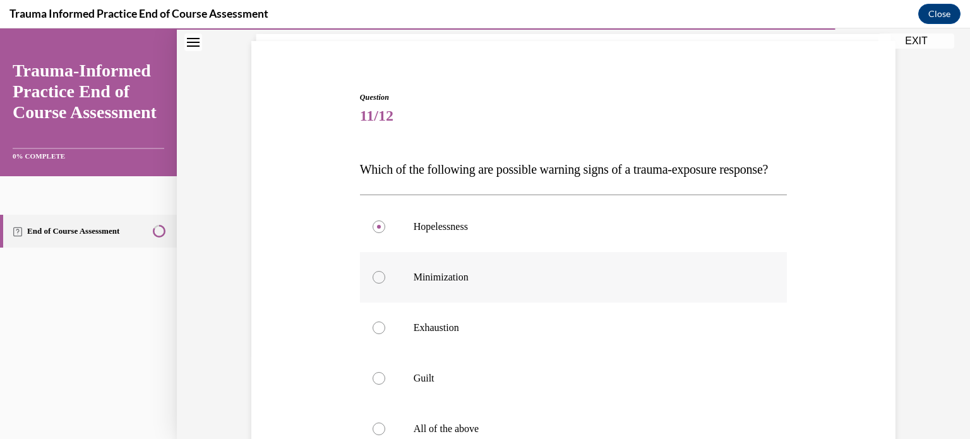
radio input "true"
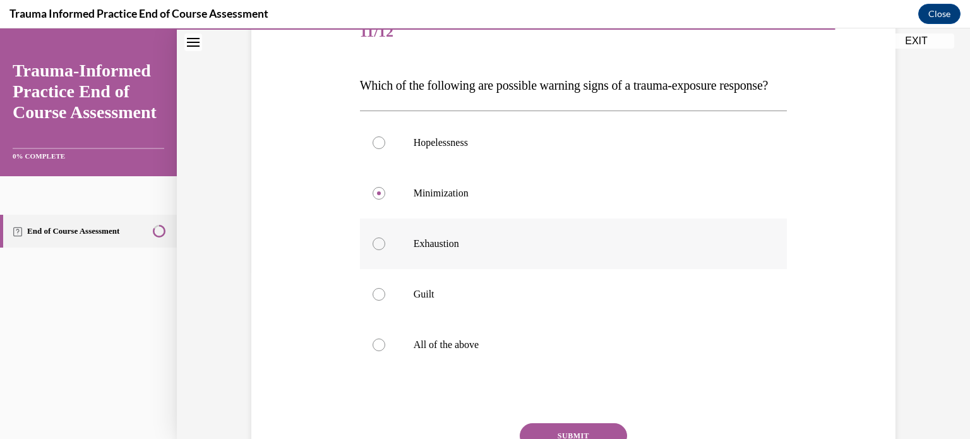
click at [377, 250] on div at bounding box center [379, 243] width 13 height 13
click at [377, 250] on input "Exhaustion" at bounding box center [379, 243] width 13 height 13
radio input "true"
click at [376, 361] on label "All of the above" at bounding box center [574, 345] width 428 height 51
click at [376, 351] on input "All of the above" at bounding box center [379, 344] width 13 height 13
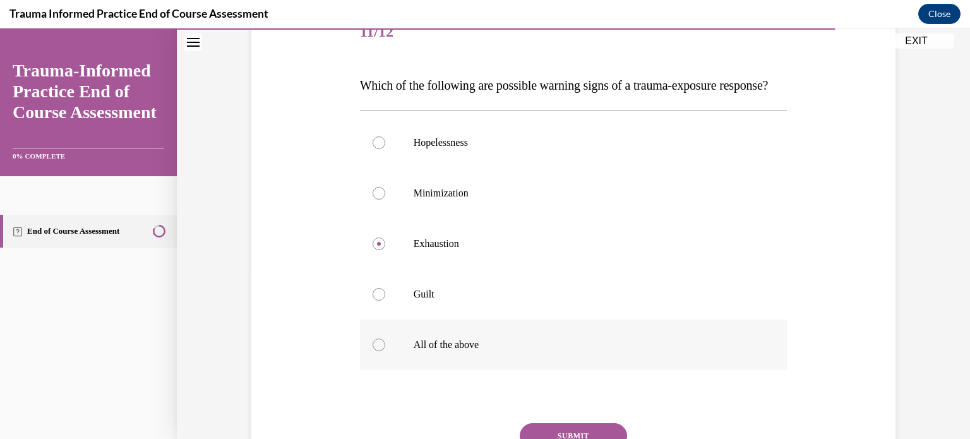
radio input "true"
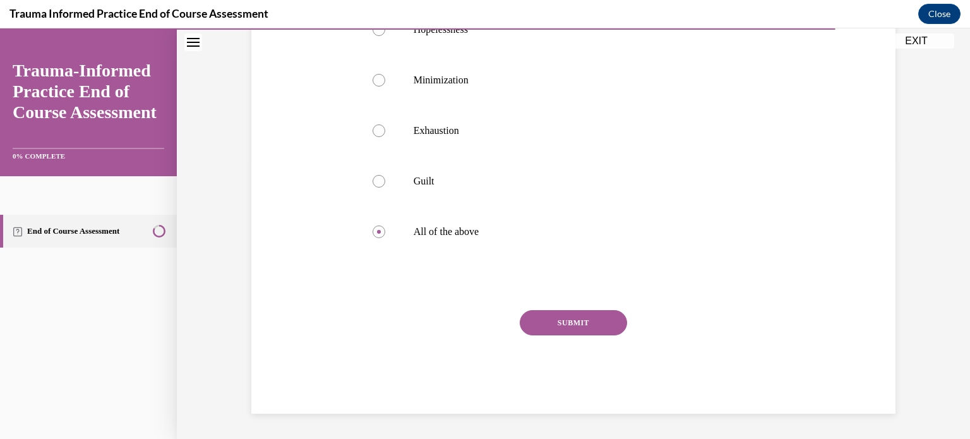
click at [604, 318] on button "SUBMIT" at bounding box center [573, 322] width 107 height 25
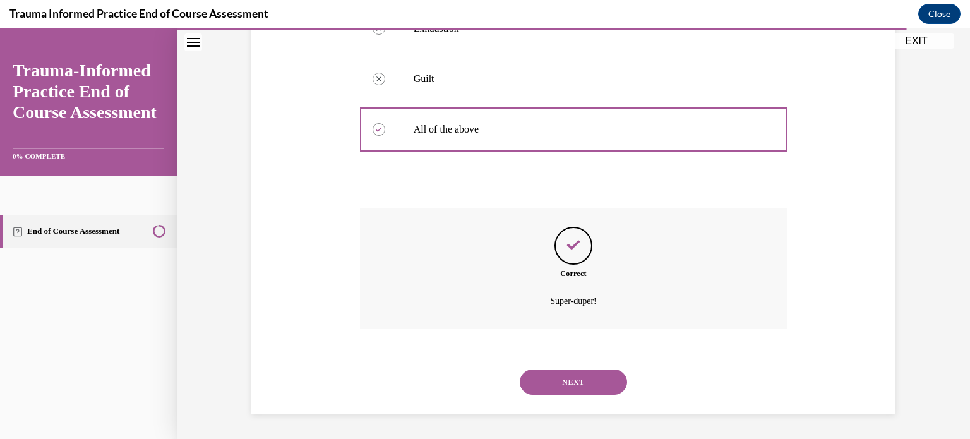
scroll to position [408, 0]
click at [569, 381] on button "NEXT" at bounding box center [573, 381] width 107 height 25
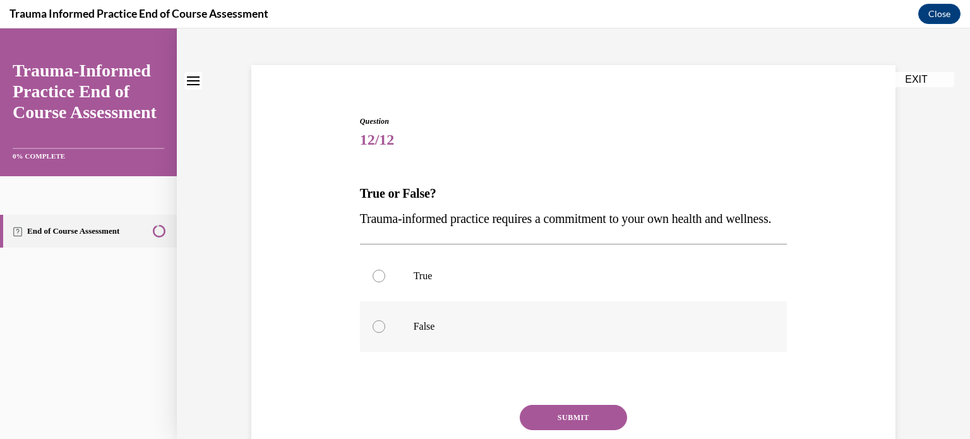
scroll to position [84, 0]
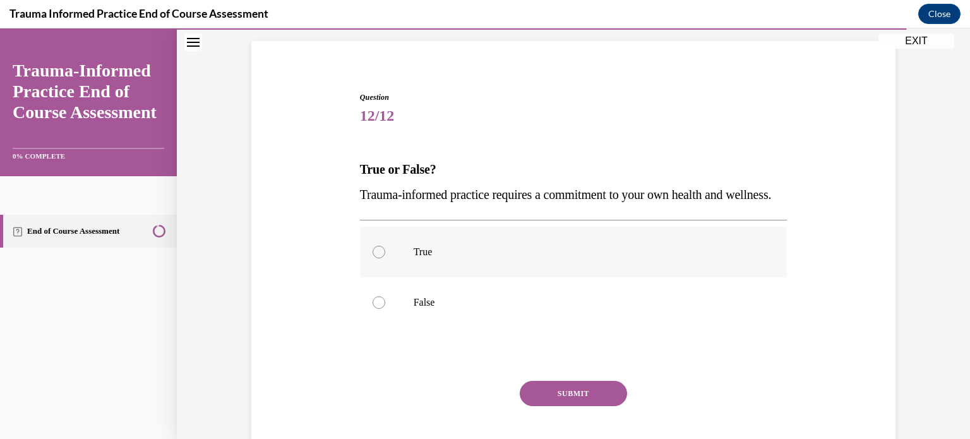
drag, startPoint x: 373, startPoint y: 277, endPoint x: 409, endPoint y: 300, distance: 43.4
click at [374, 258] on div at bounding box center [379, 252] width 13 height 13
click at [374, 258] on input "True" at bounding box center [379, 252] width 13 height 13
radio input "true"
click at [568, 406] on button "SUBMIT" at bounding box center [573, 393] width 107 height 25
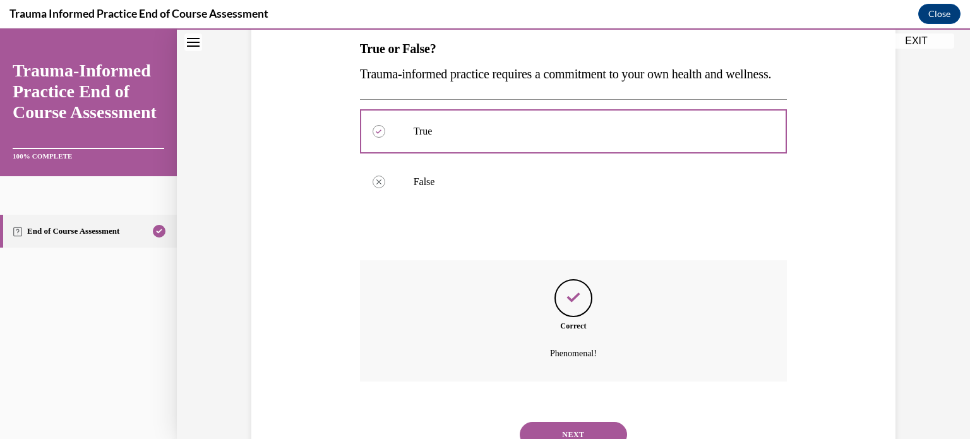
scroll to position [282, 0]
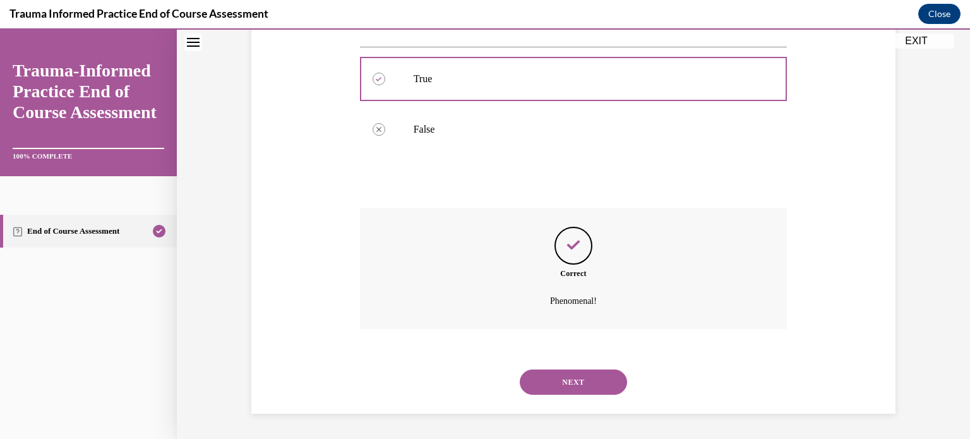
click at [580, 386] on button "NEXT" at bounding box center [573, 381] width 107 height 25
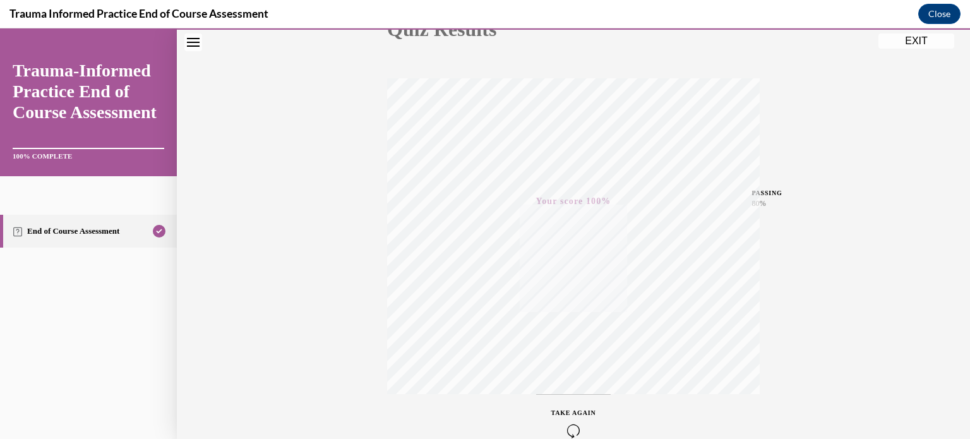
scroll to position [236, 0]
click at [899, 42] on button "EXIT" at bounding box center [916, 40] width 76 height 15
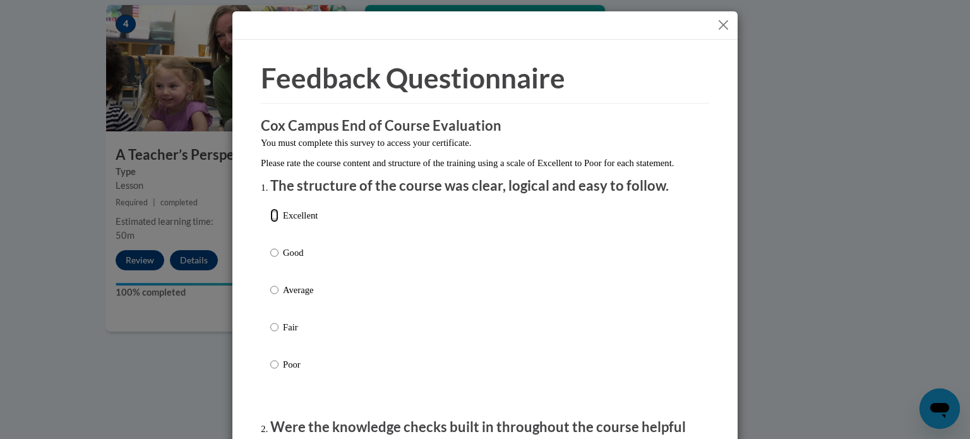
click at [270, 222] on input "Excellent" at bounding box center [274, 215] width 8 height 14
radio input "true"
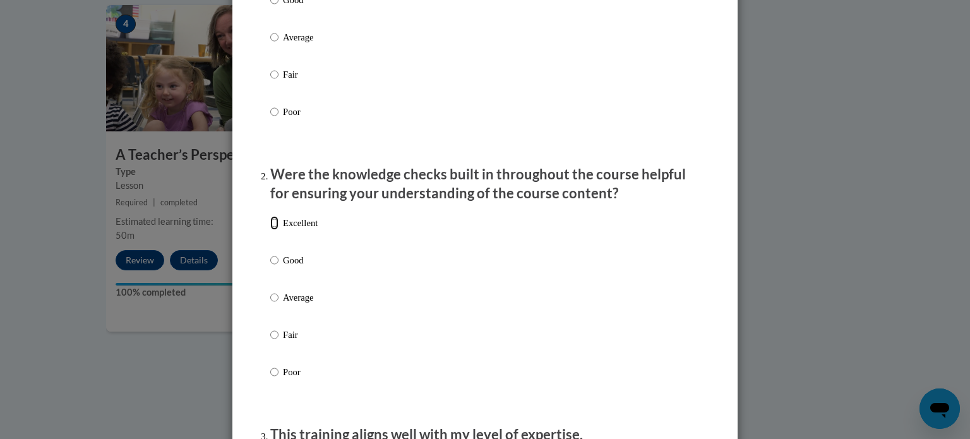
drag, startPoint x: 266, startPoint y: 239, endPoint x: 394, endPoint y: 150, distance: 155.6
click at [270, 230] on input "Excellent" at bounding box center [274, 223] width 8 height 14
radio input "true"
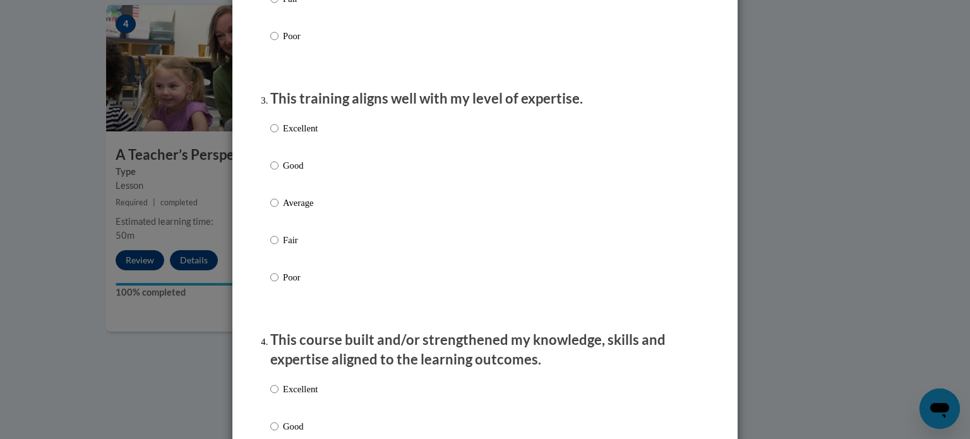
scroll to position [589, 0]
click at [270, 135] on input "Excellent" at bounding box center [274, 128] width 8 height 14
radio input "true"
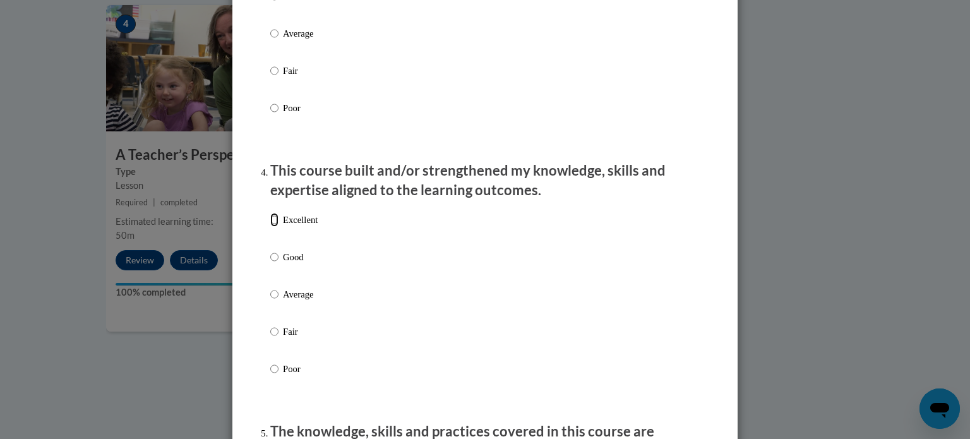
click at [270, 227] on input "Excellent" at bounding box center [274, 220] width 8 height 14
radio input "true"
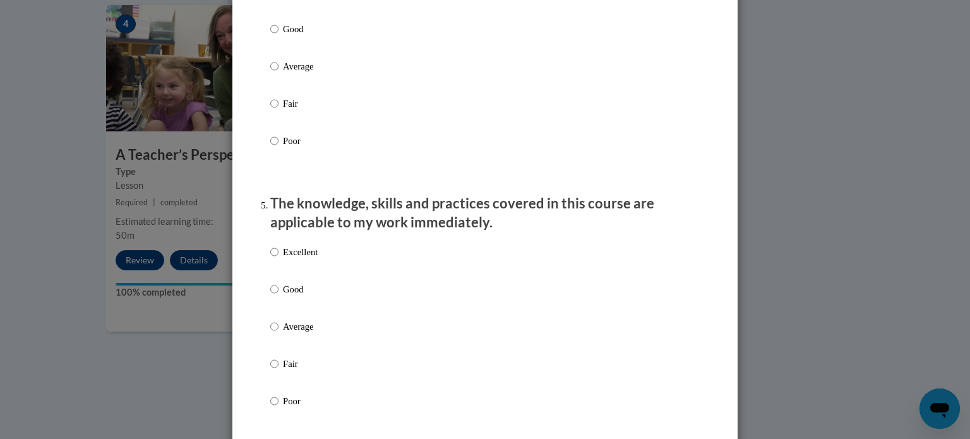
scroll to position [1010, 0]
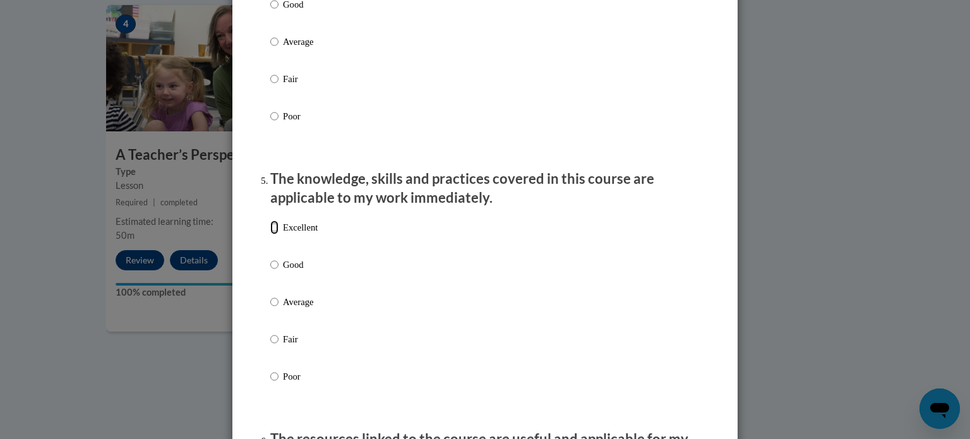
click at [270, 234] on input "Excellent" at bounding box center [274, 227] width 8 height 14
radio input "true"
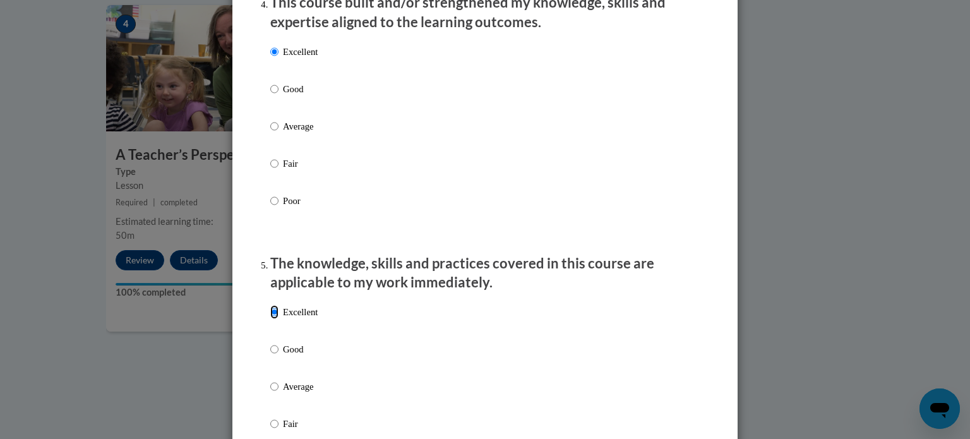
scroll to position [1178, 0]
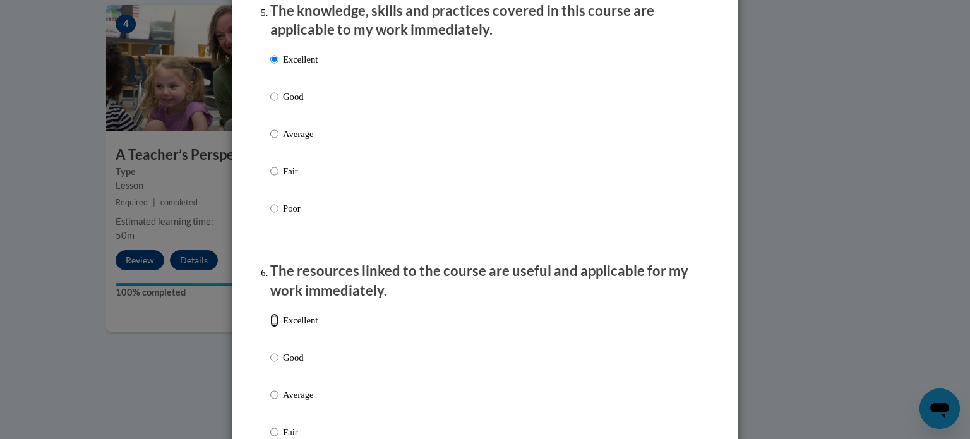
click at [273, 327] on input "Excellent" at bounding box center [274, 320] width 8 height 14
radio input "true"
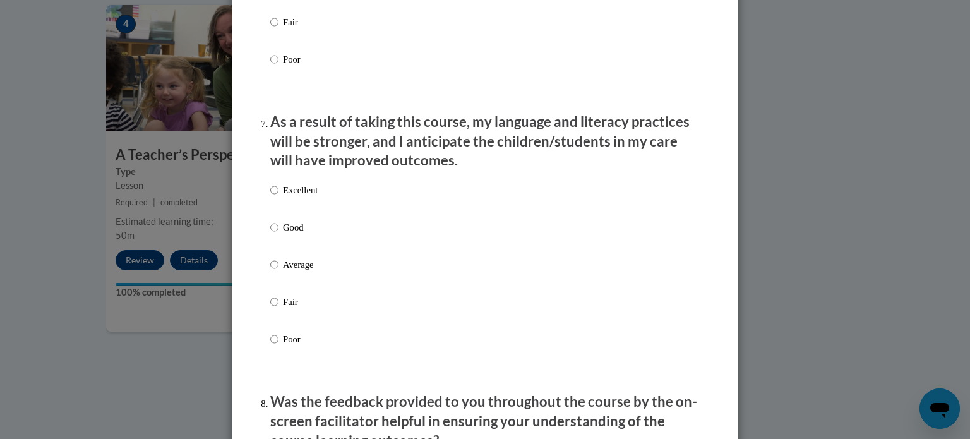
scroll to position [1600, 0]
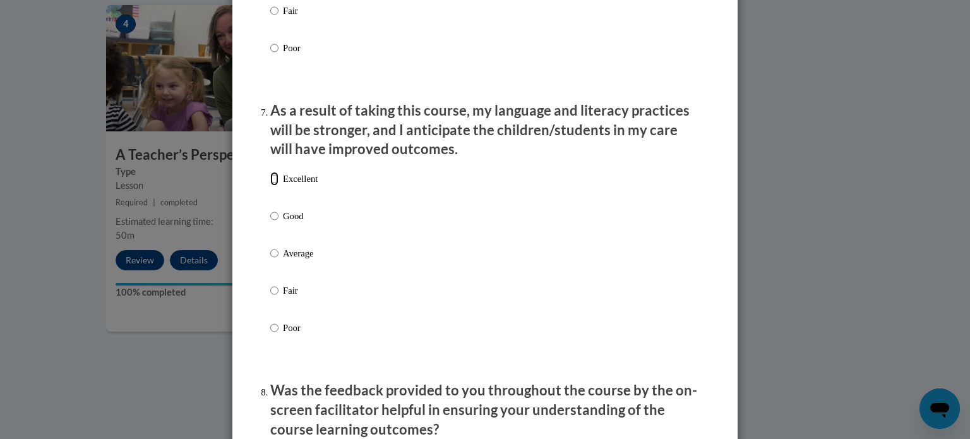
click at [270, 186] on input "Excellent" at bounding box center [274, 179] width 8 height 14
radio input "true"
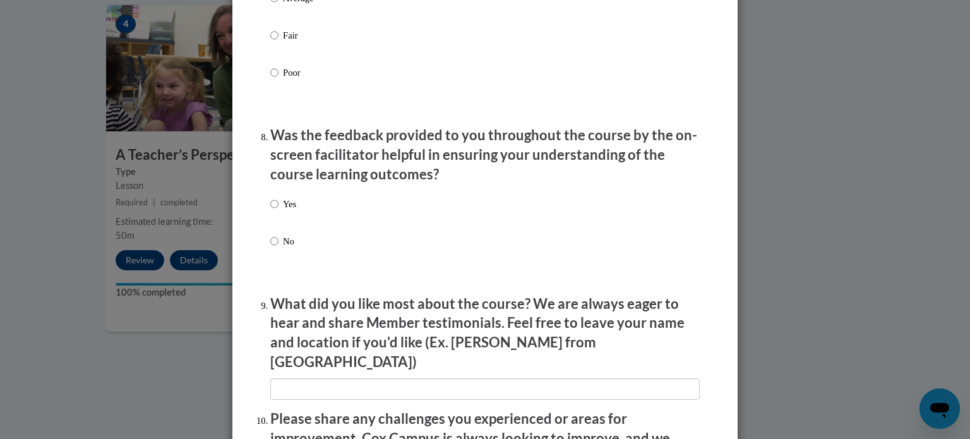
scroll to position [1852, 0]
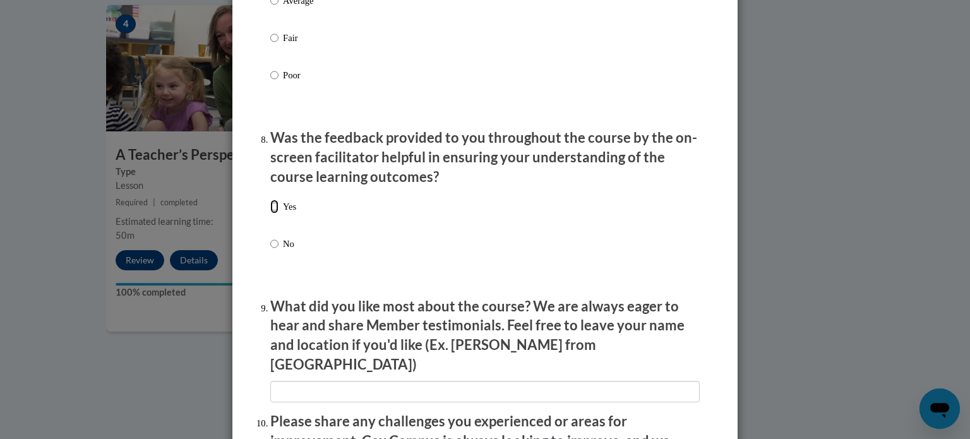
click at [270, 213] on input "Yes" at bounding box center [274, 207] width 8 height 14
radio input "true"
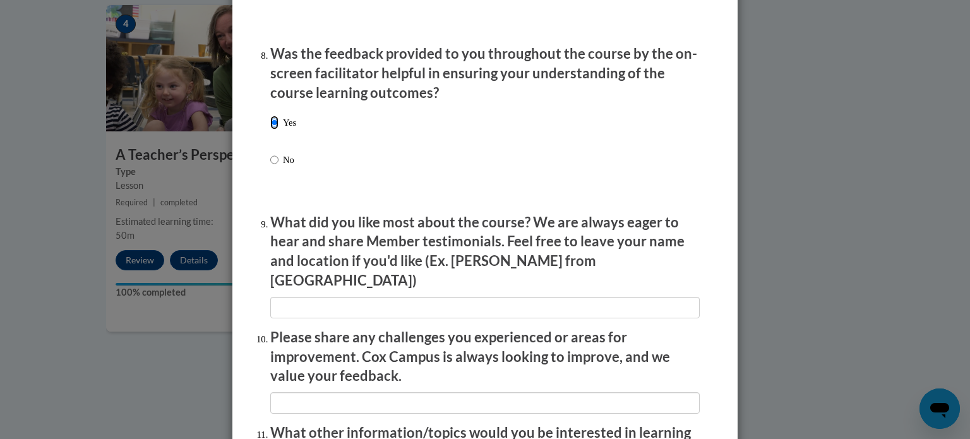
scroll to position [2021, 0]
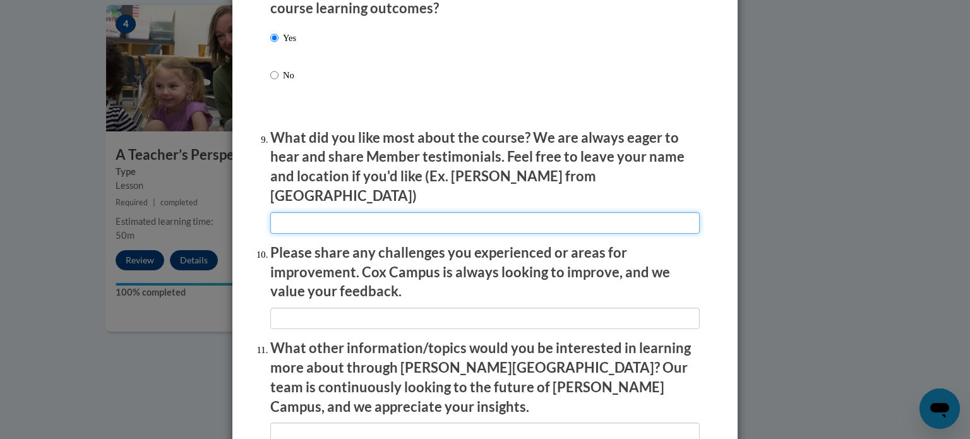
click at [428, 217] on input "textbox" at bounding box center [484, 222] width 429 height 21
type input "I liked the realistic situations & explanations."
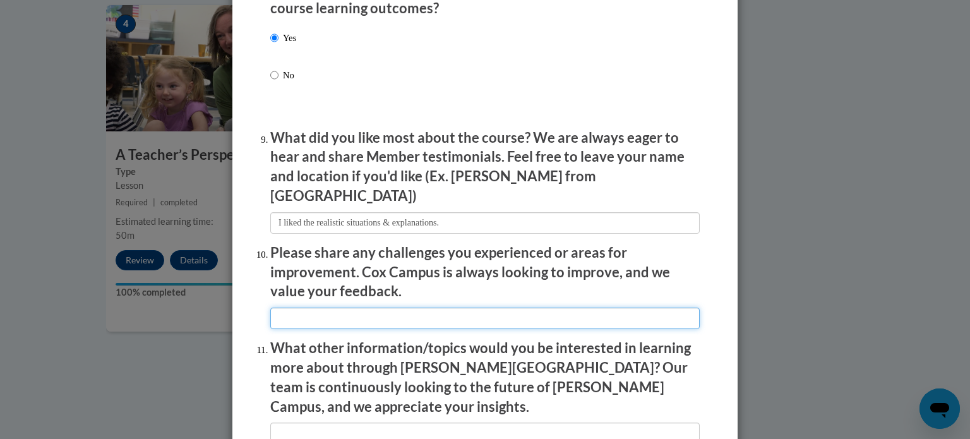
click at [404, 308] on input "textbox" at bounding box center [484, 318] width 429 height 21
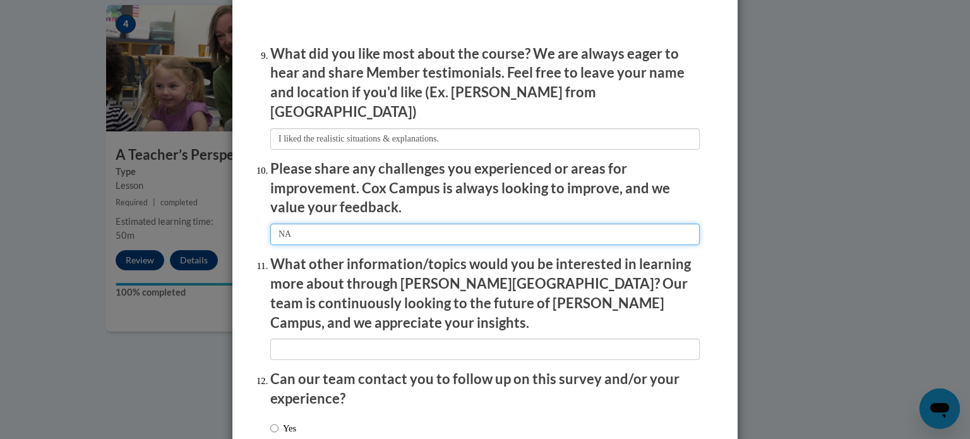
type input "NA"
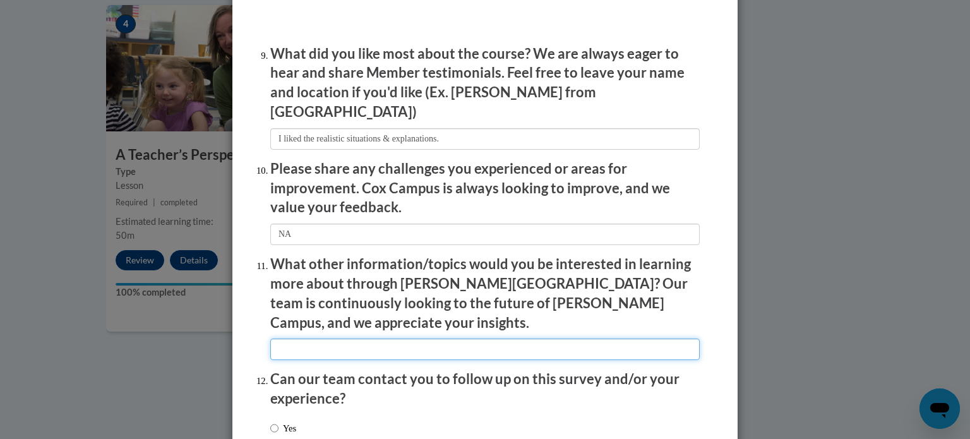
click at [388, 338] on input "textbox" at bounding box center [484, 348] width 429 height 21
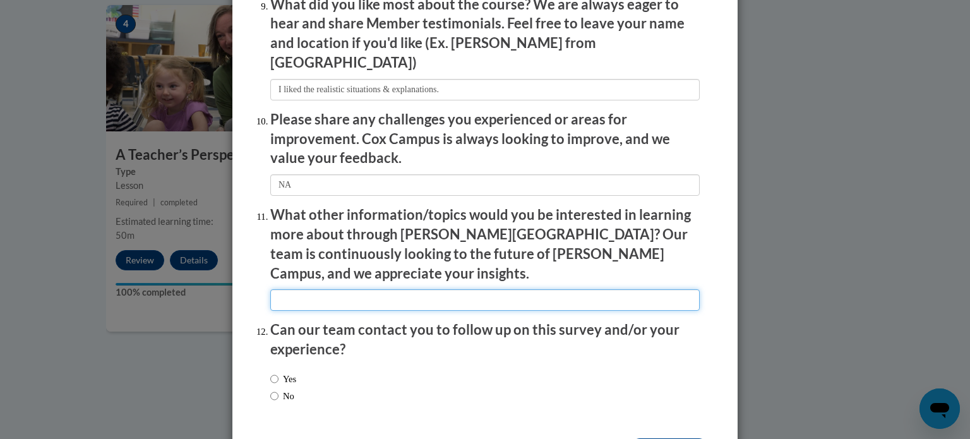
scroll to position [2191, 0]
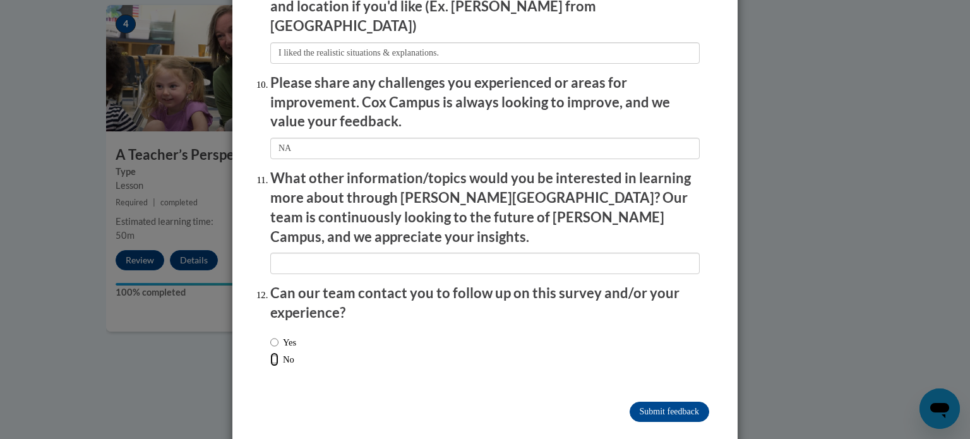
click at [270, 352] on input "No" at bounding box center [274, 359] width 8 height 14
radio input "true"
click at [630, 402] on input "Submit feedback" at bounding box center [670, 412] width 80 height 20
